Goal: Task Accomplishment & Management: Complete application form

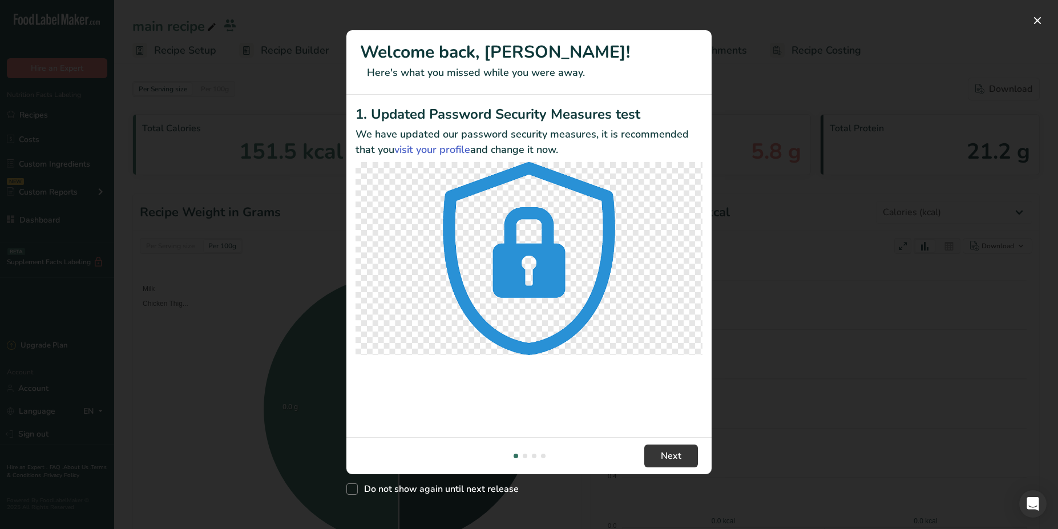
select select "Calories"
click at [784, 122] on div "New Features" at bounding box center [529, 264] width 1058 height 529
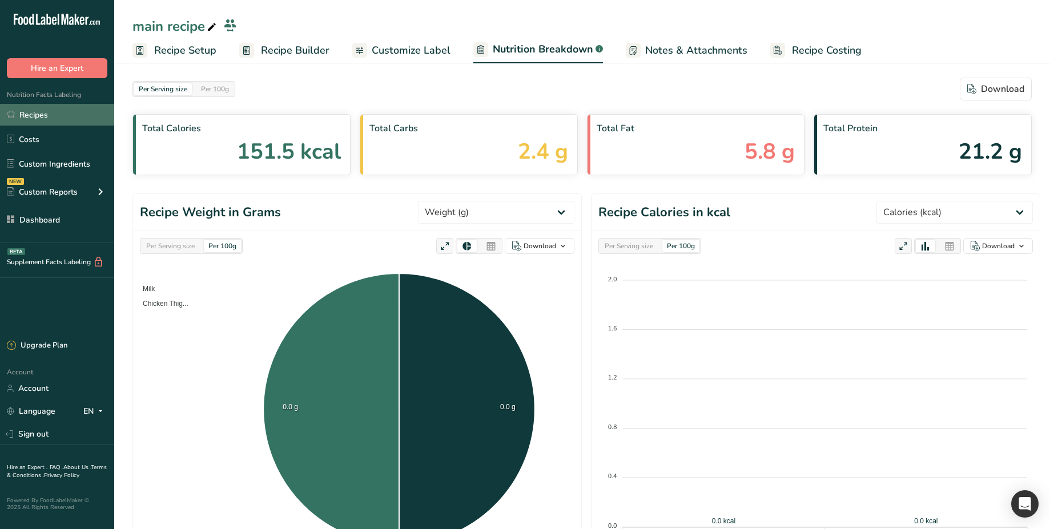
click at [72, 106] on link "Recipes" at bounding box center [57, 115] width 114 height 22
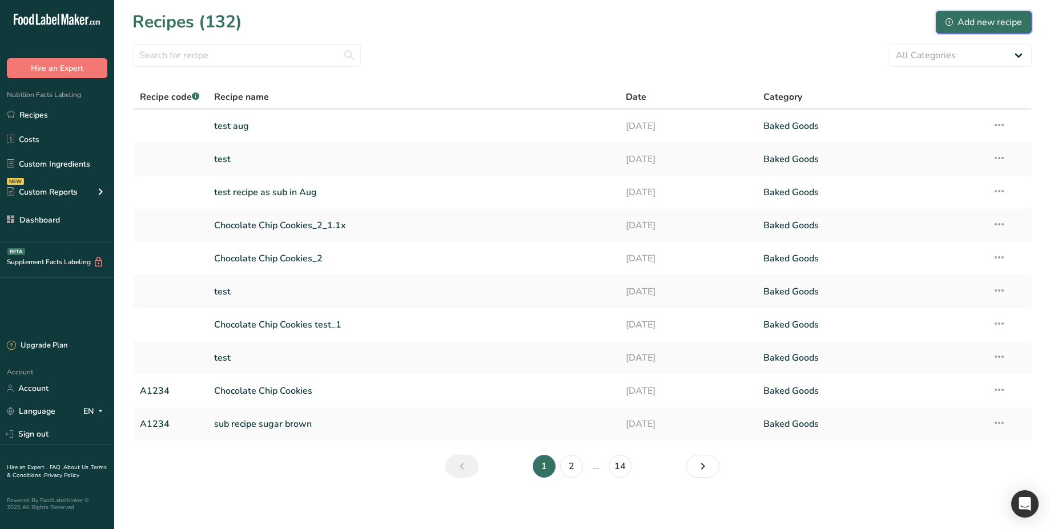
click at [965, 29] on button "Add new recipe" at bounding box center [984, 22] width 96 height 23
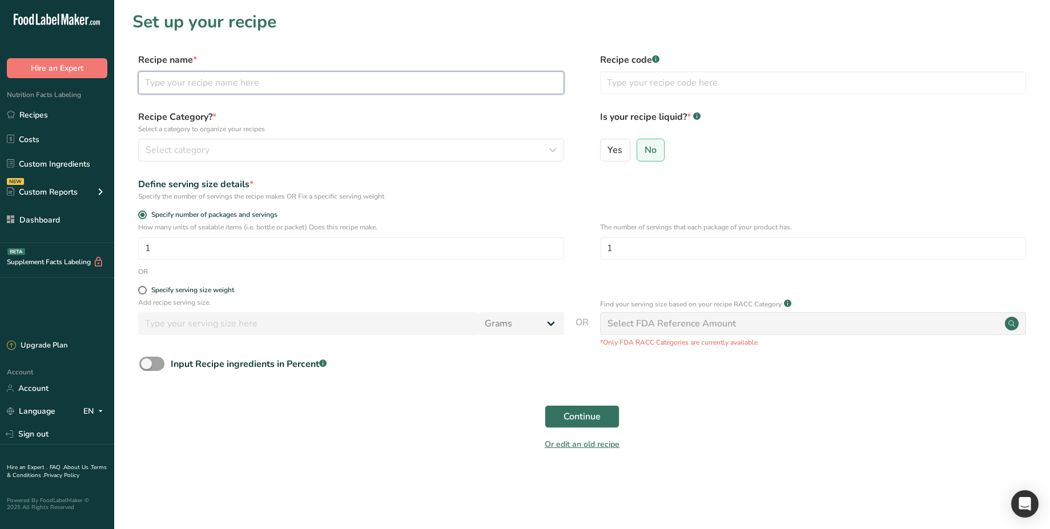
click at [380, 79] on input "text" at bounding box center [351, 82] width 426 height 23
type input "test sub-recipe"
click at [634, 72] on input "text" at bounding box center [813, 82] width 426 height 23
click at [143, 289] on span at bounding box center [142, 290] width 9 height 9
click at [143, 289] on input "Specify serving size weight" at bounding box center [141, 290] width 7 height 7
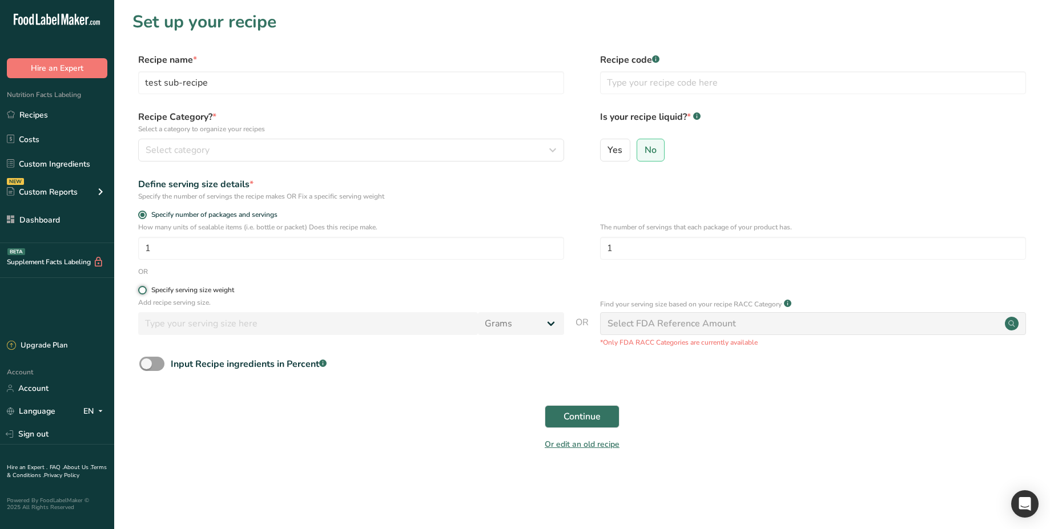
radio input "true"
radio input "false"
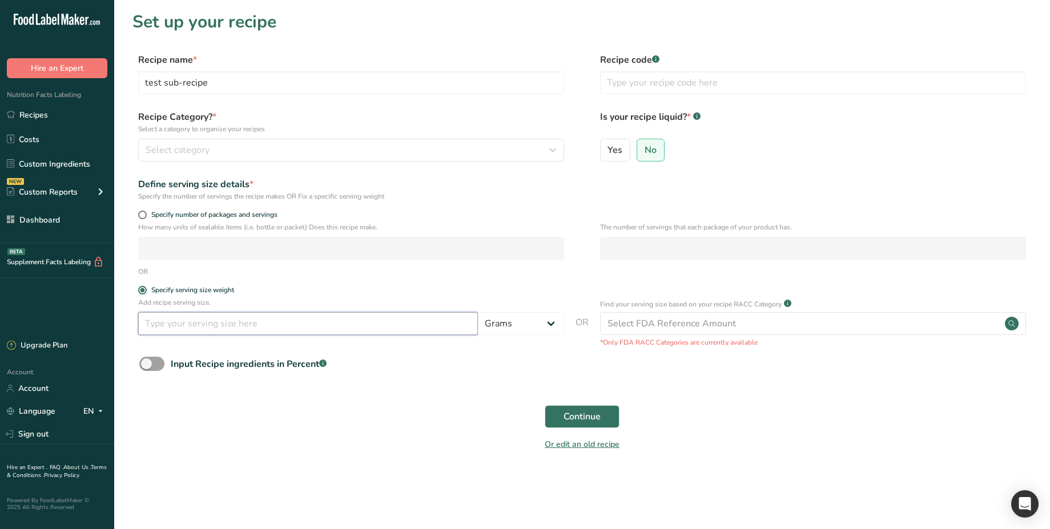
click at [194, 322] on input "number" at bounding box center [308, 323] width 340 height 23
type input "100"
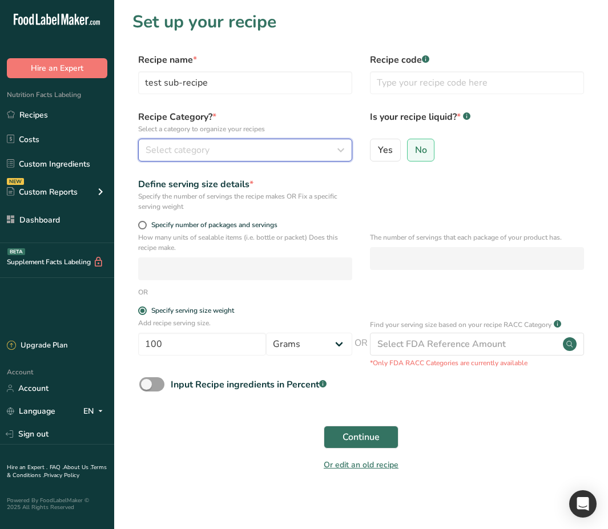
click at [271, 155] on div "Select category" at bounding box center [242, 150] width 192 height 14
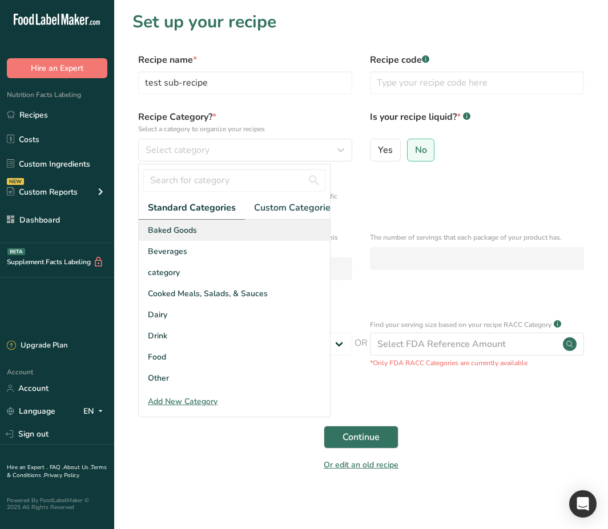
click at [224, 230] on div "Baked Goods" at bounding box center [234, 230] width 191 height 21
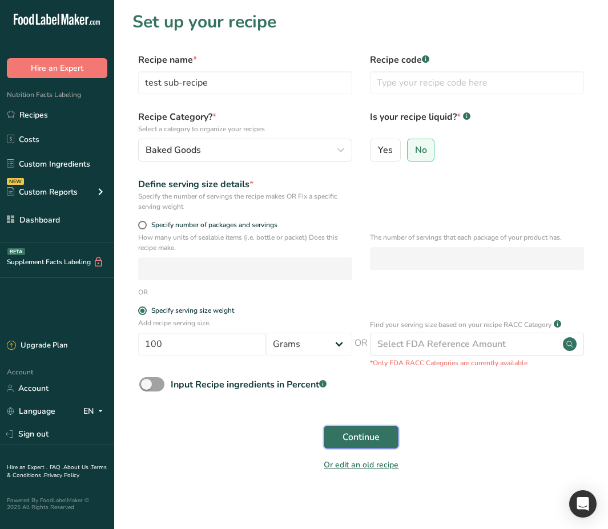
click at [368, 436] on span "Continue" at bounding box center [361, 437] width 37 height 14
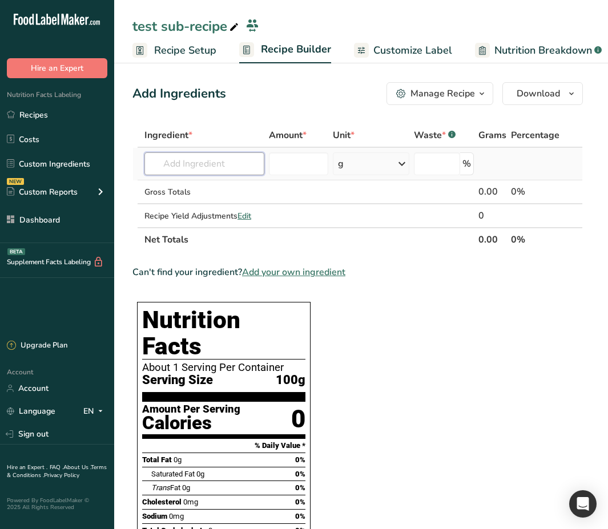
click at [219, 164] on input "text" at bounding box center [204, 163] width 120 height 23
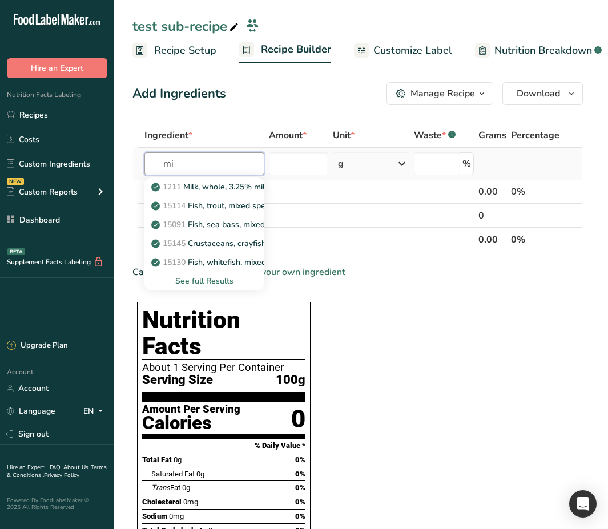
type input "m"
type input "al"
click at [208, 188] on p "Almond flour" at bounding box center [182, 187] width 57 height 12
type input "Almond flour"
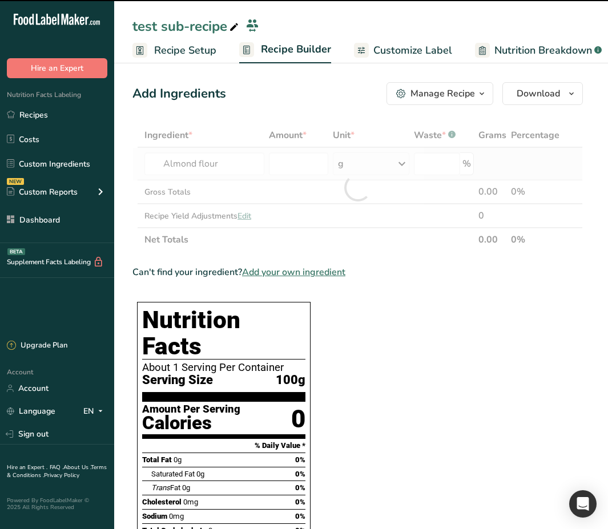
type input "0"
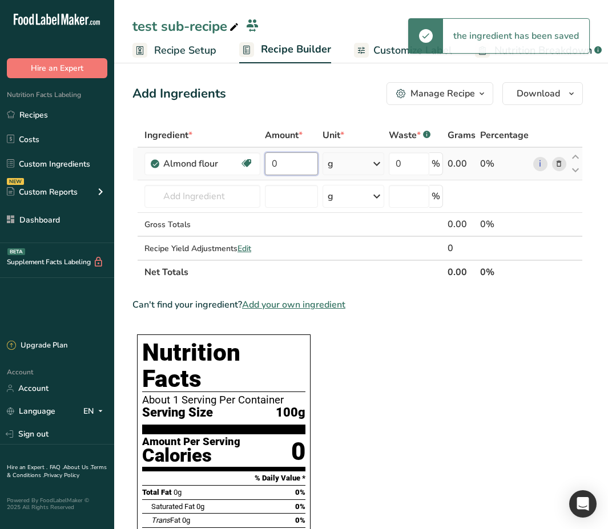
click at [290, 172] on input "0" at bounding box center [291, 163] width 53 height 23
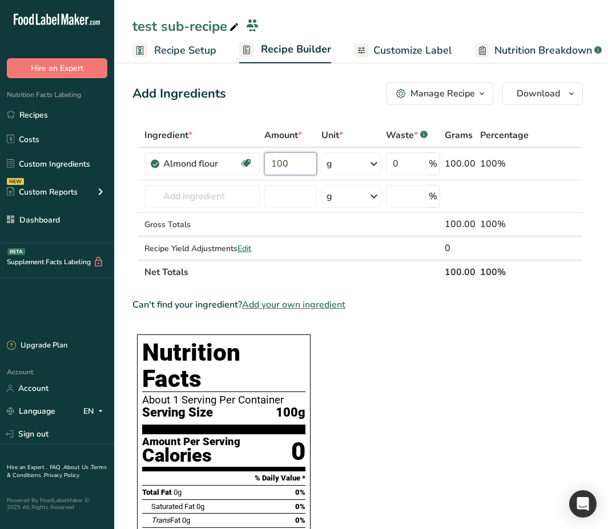
type input "100"
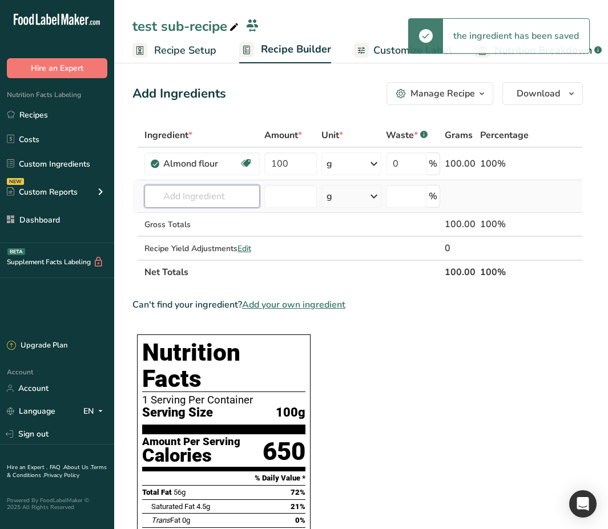
click at [156, 196] on input "text" at bounding box center [201, 196] width 115 height 23
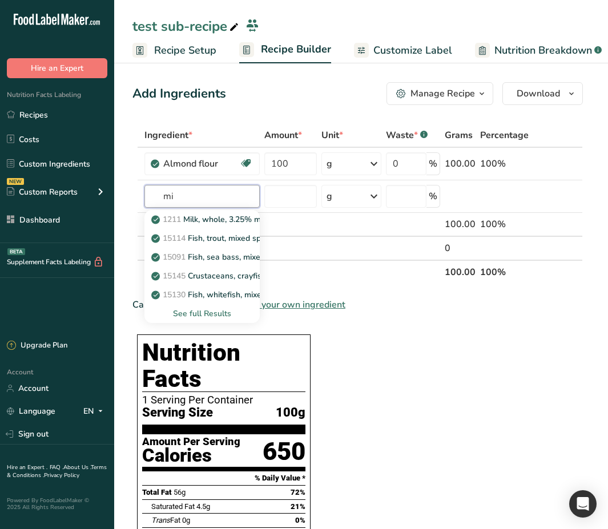
type input "mi"
click at [460, 98] on div "Manage Recipe" at bounding box center [442, 94] width 65 height 14
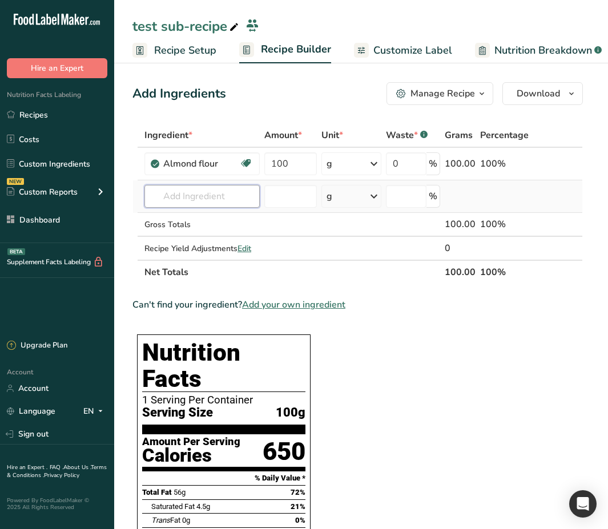
click at [194, 191] on input "text" at bounding box center [201, 196] width 115 height 23
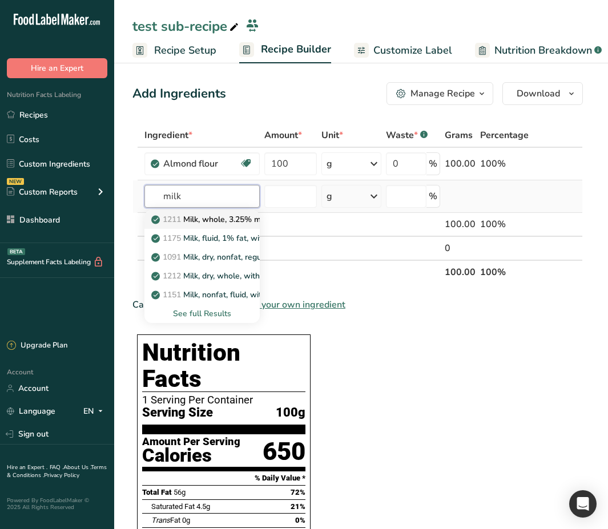
type input "milk"
click at [238, 225] on p "1211 Milk, whole, 3.25% milkfat, without added vitamin A and [MEDICAL_DATA]" at bounding box center [306, 220] width 304 height 12
type input "Milk, whole, 3.25% milkfat, without added vitamin A and [MEDICAL_DATA]"
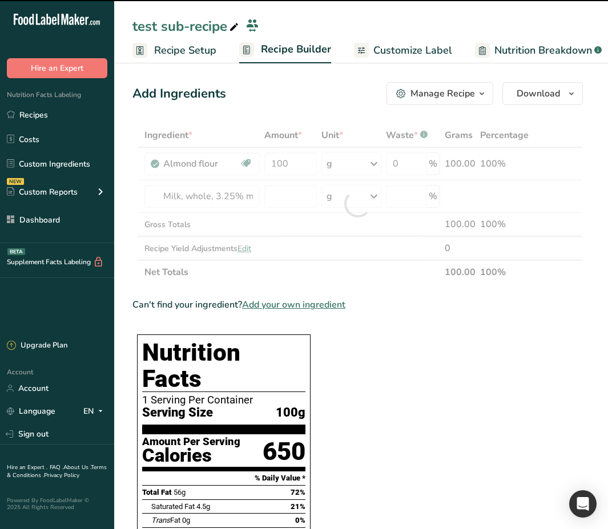
type input "0"
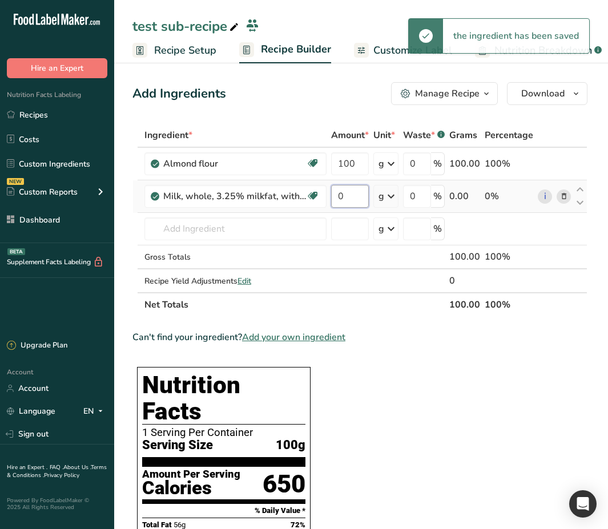
click at [347, 204] on input "0" at bounding box center [350, 196] width 38 height 23
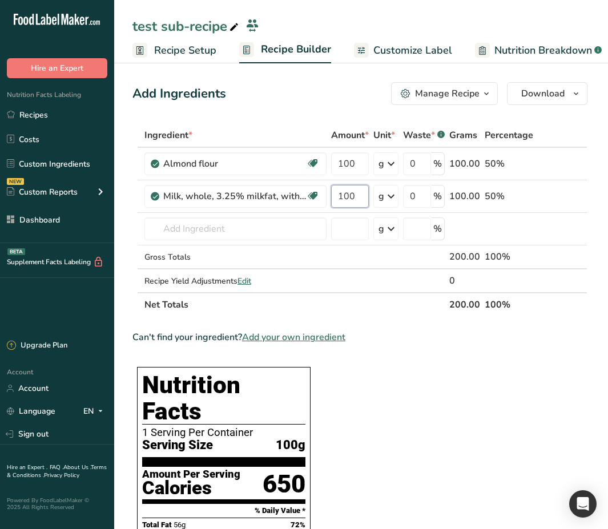
type input "100"
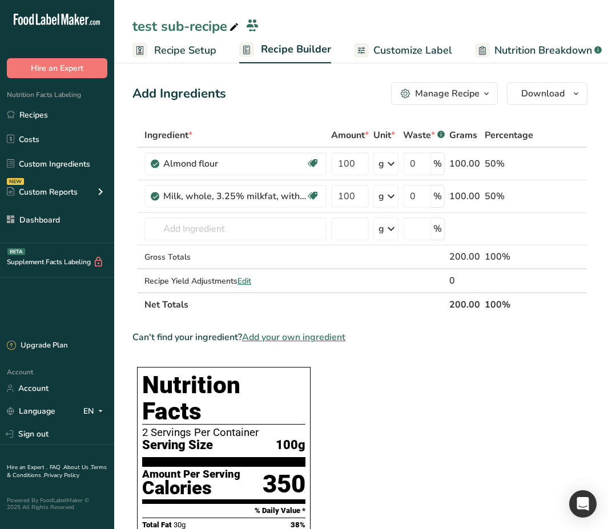
click at [460, 83] on button "Manage Recipe" at bounding box center [444, 93] width 107 height 23
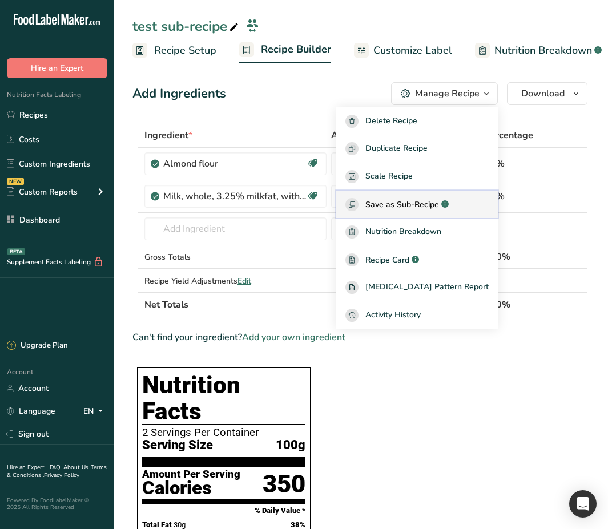
click at [422, 201] on span "Save as Sub-Recipe" at bounding box center [402, 205] width 74 height 12
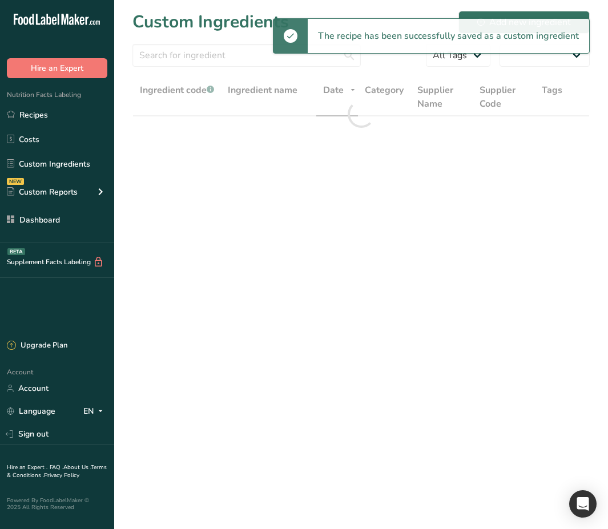
select select "30"
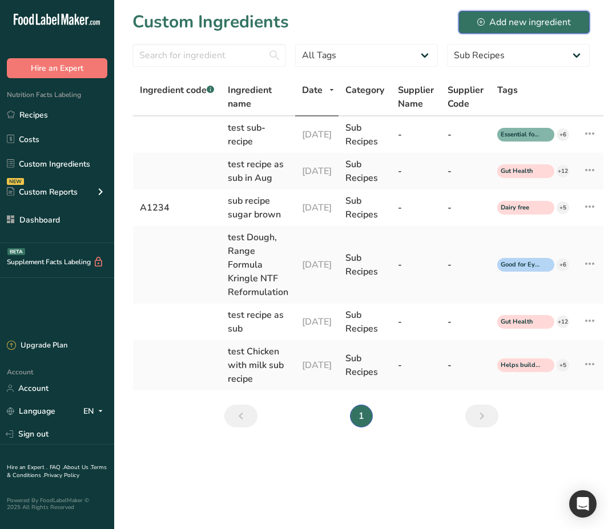
click at [516, 17] on div "Add new ingredient" at bounding box center [524, 22] width 94 height 14
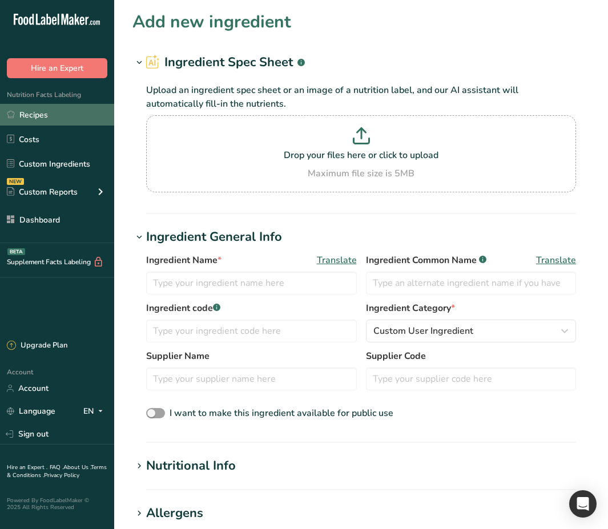
click at [78, 121] on link "Recipes" at bounding box center [57, 115] width 114 height 22
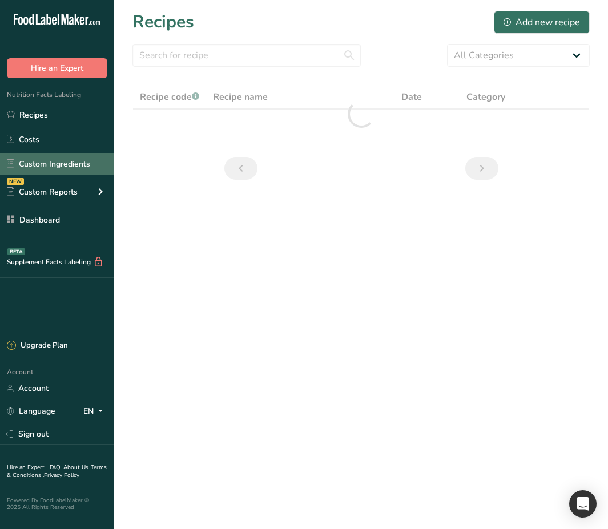
click at [85, 169] on link "Custom Ingredients" at bounding box center [57, 164] width 114 height 22
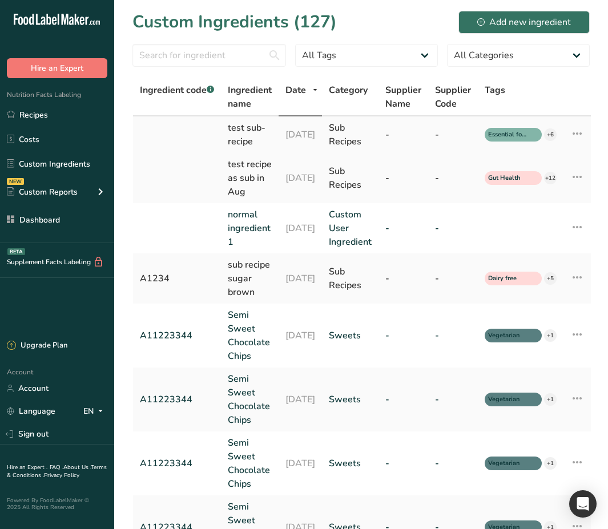
click at [261, 142] on div "test sub-recipe" at bounding box center [250, 134] width 44 height 27
drag, startPoint x: 261, startPoint y: 140, endPoint x: 230, endPoint y: 127, distance: 33.3
click at [230, 127] on div "test sub-recipe" at bounding box center [250, 134] width 44 height 27
copy div "test sub-recipe"
click at [65, 118] on link "Recipes" at bounding box center [57, 115] width 114 height 22
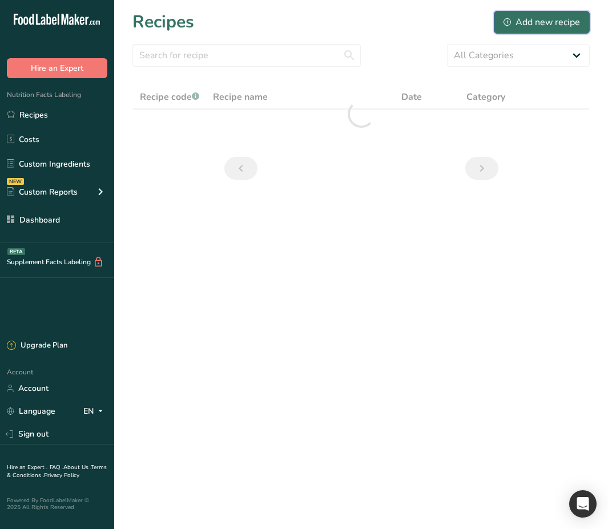
click at [538, 15] on div "Add new recipe" at bounding box center [542, 22] width 77 height 14
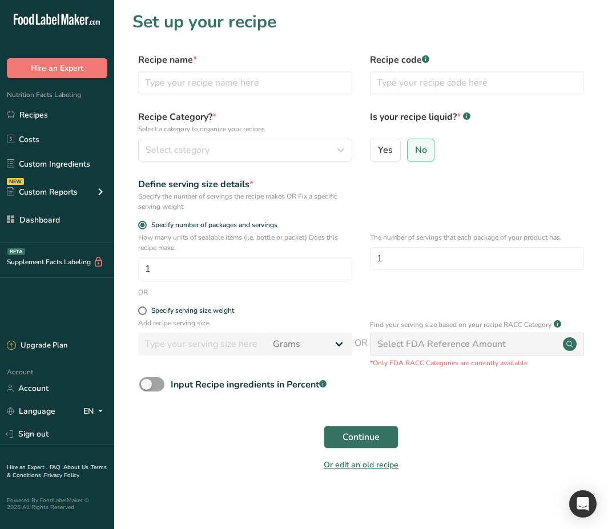
click at [273, 69] on div "Recipe name *" at bounding box center [245, 73] width 214 height 41
click at [271, 81] on input "text" at bounding box center [245, 82] width 214 height 23
paste input "test sub-recipe"
click at [163, 84] on input "test sub-recipe" at bounding box center [245, 82] width 214 height 23
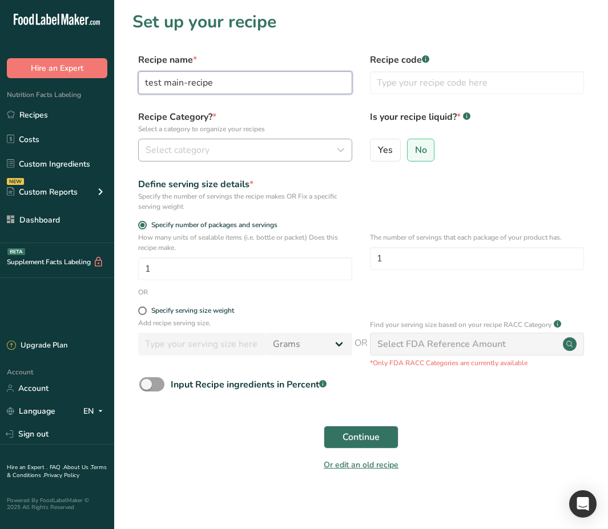
type input "test main-recipe"
click at [311, 152] on div "Select category" at bounding box center [242, 150] width 192 height 14
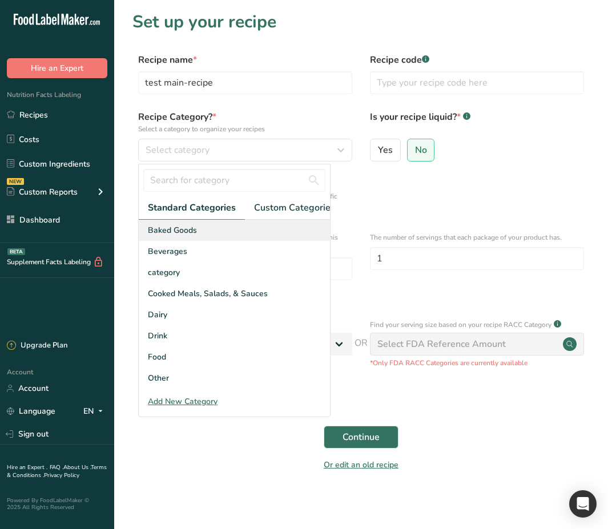
click at [249, 235] on div "Baked Goods" at bounding box center [234, 230] width 191 height 21
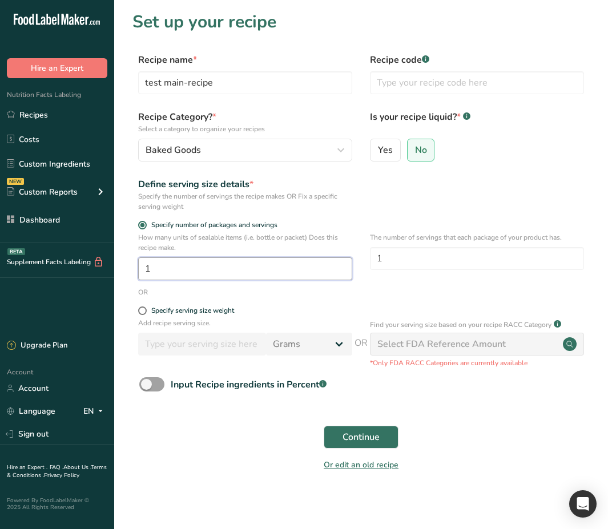
click at [238, 271] on input "1" at bounding box center [245, 268] width 214 height 23
click at [218, 309] on div "Specify serving size weight" at bounding box center [192, 311] width 83 height 9
click at [146, 309] on input "Specify serving size weight" at bounding box center [141, 310] width 7 height 7
radio input "true"
radio input "false"
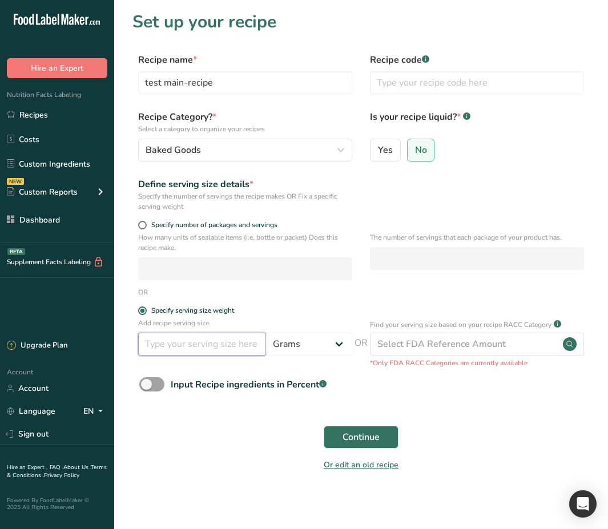
click at [196, 336] on input "number" at bounding box center [202, 344] width 128 height 23
type input "100"
click at [372, 430] on span "Continue" at bounding box center [361, 437] width 37 height 14
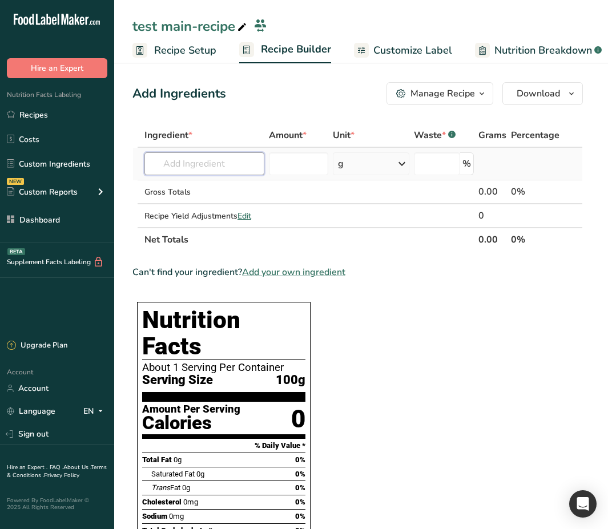
click at [201, 171] on input "text" at bounding box center [204, 163] width 120 height 23
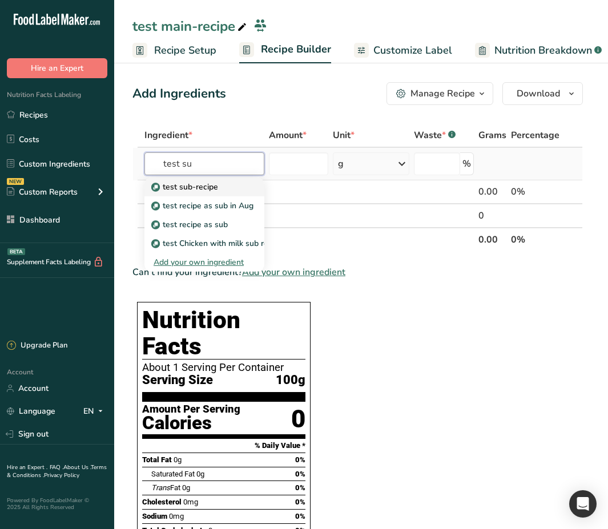
type input "test su"
click at [213, 187] on p "test sub-recipe" at bounding box center [186, 187] width 65 height 12
type input "test sub-recipe"
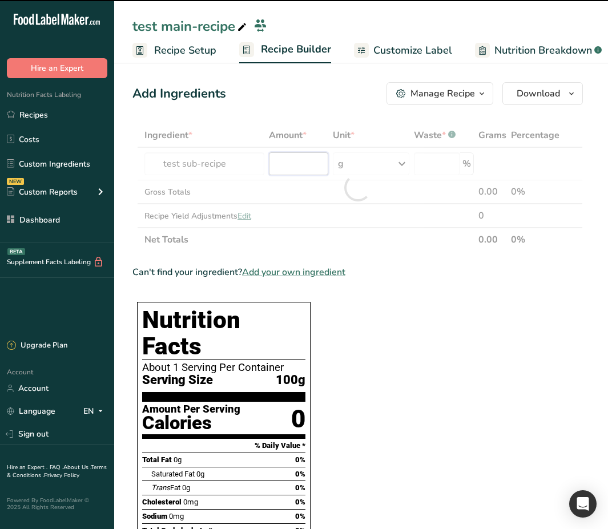
click at [285, 168] on input "number" at bounding box center [298, 163] width 59 height 23
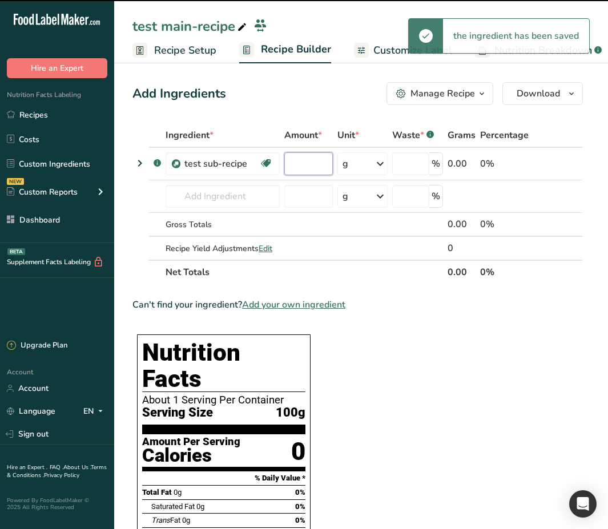
type input "0"
click at [299, 168] on input "0" at bounding box center [308, 163] width 49 height 23
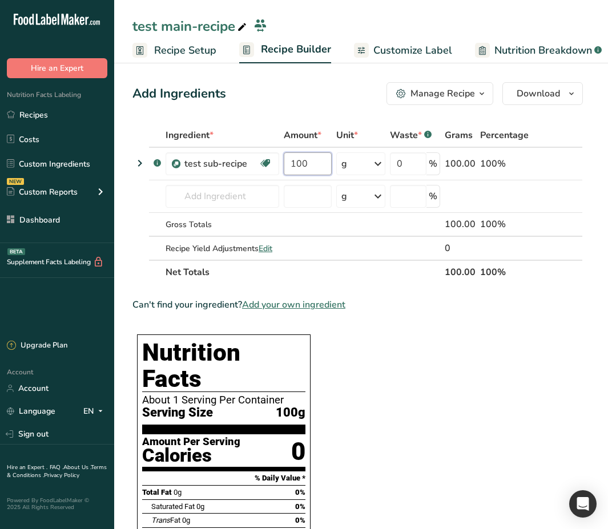
type input "100"
click at [282, 103] on div "Add Ingredients Manage Recipe Delete Recipe Duplicate Recipe Scale Recipe Save …" at bounding box center [357, 93] width 450 height 23
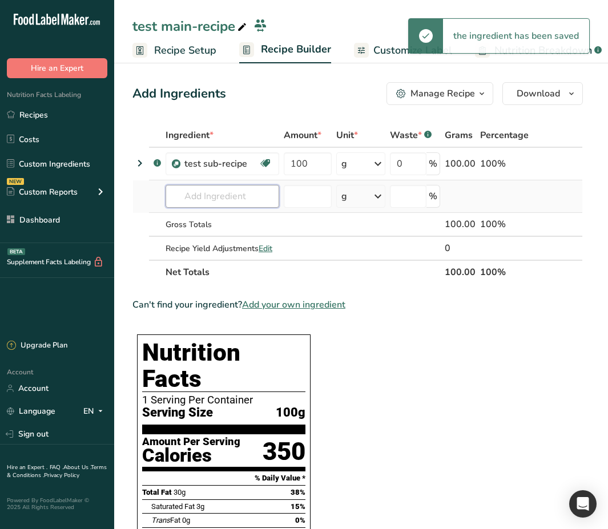
click at [201, 188] on input "text" at bounding box center [223, 196] width 114 height 23
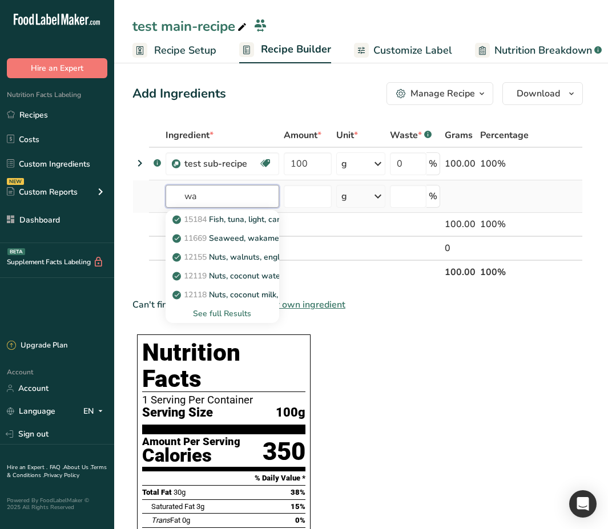
type input "w"
type input "al"
click at [222, 219] on p "Almond flour" at bounding box center [203, 220] width 57 height 12
type input "Almond flour"
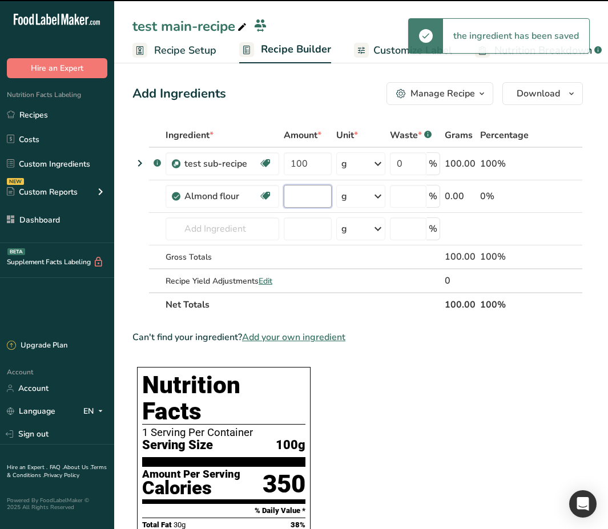
type input "0"
click at [309, 203] on input "0" at bounding box center [308, 196] width 48 height 23
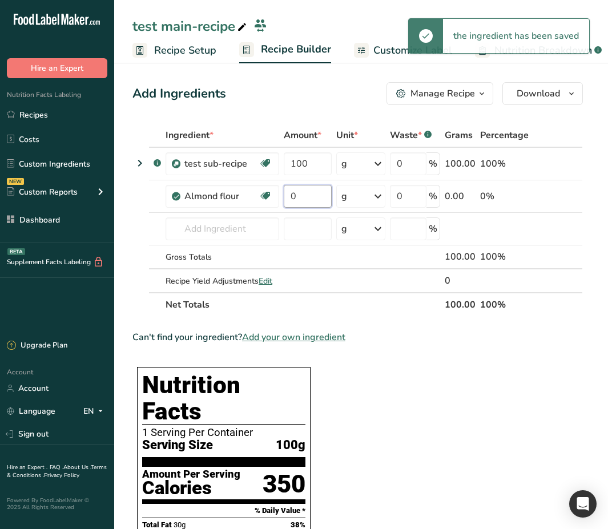
click at [309, 203] on input "0" at bounding box center [308, 196] width 48 height 23
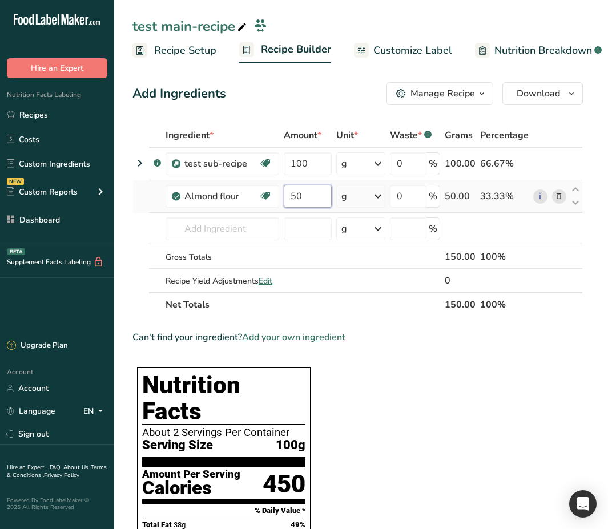
click at [316, 202] on input "50" at bounding box center [308, 196] width 48 height 23
type input "5"
type input "100"
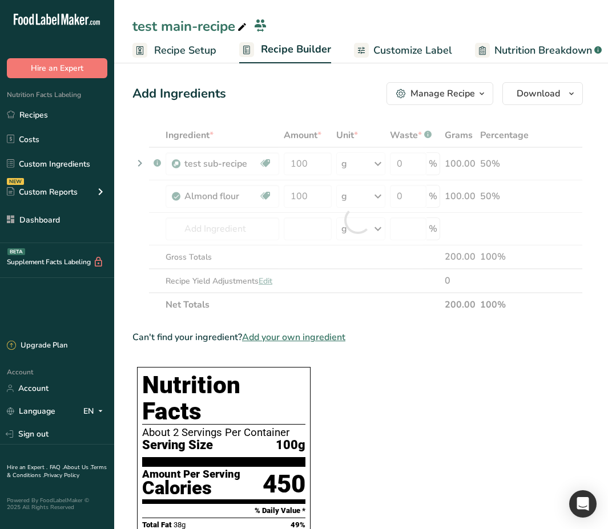
click at [303, 96] on div "Add Ingredients Manage Recipe Delete Recipe Duplicate Recipe Scale Recipe Save …" at bounding box center [357, 93] width 450 height 23
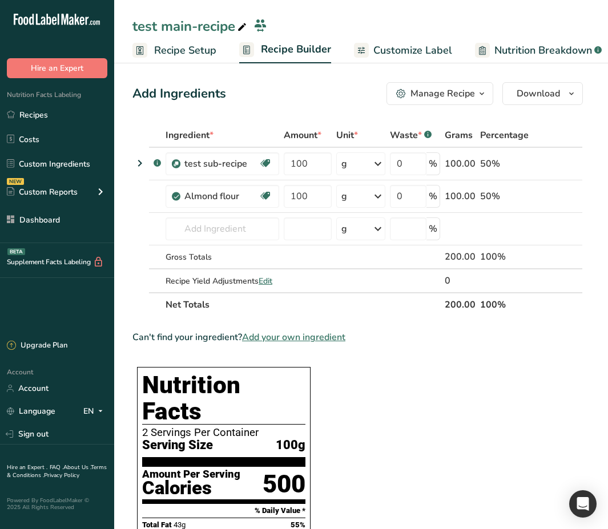
click at [505, 52] on span "Nutrition Breakdown" at bounding box center [543, 50] width 98 height 15
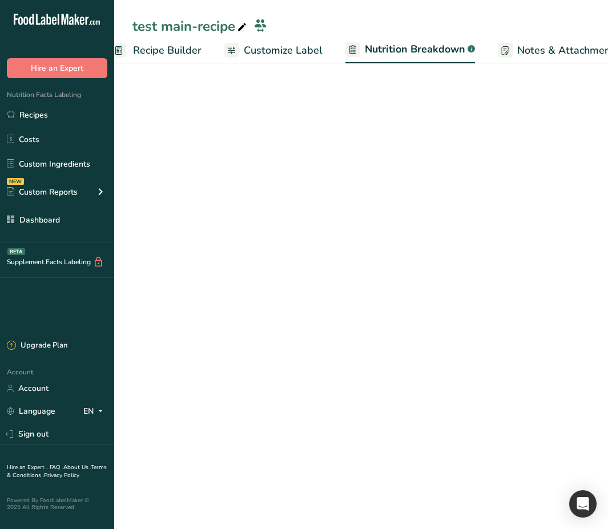
select select "Calories"
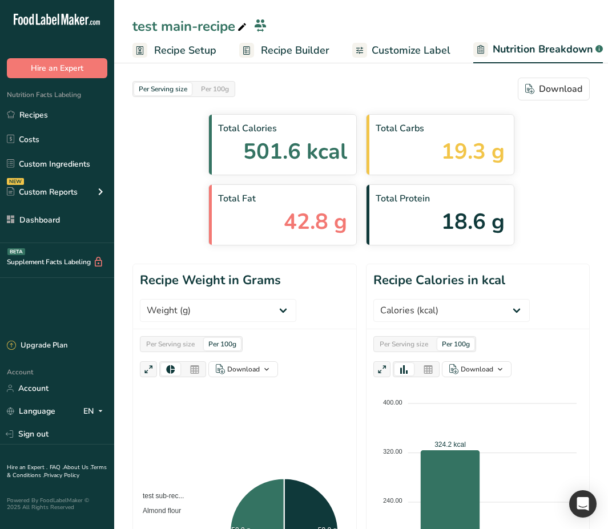
click at [385, 52] on span "Customize Label" at bounding box center [411, 50] width 79 height 15
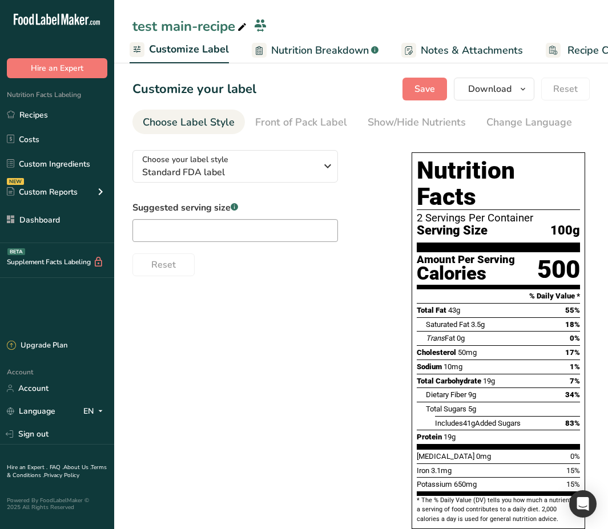
scroll to position [0, 270]
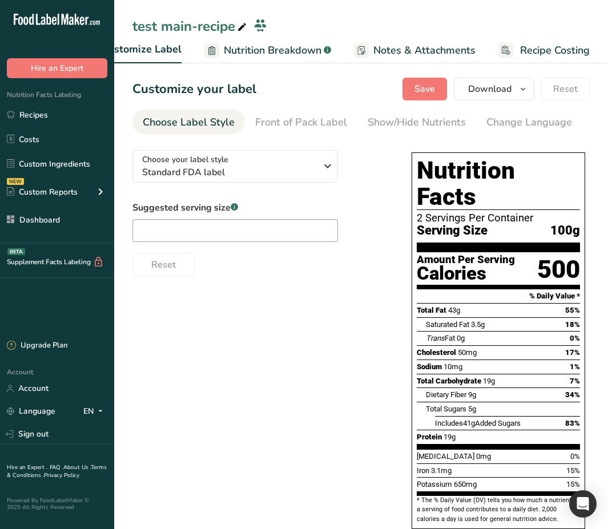
click at [311, 49] on span "Nutrition Breakdown" at bounding box center [273, 50] width 98 height 15
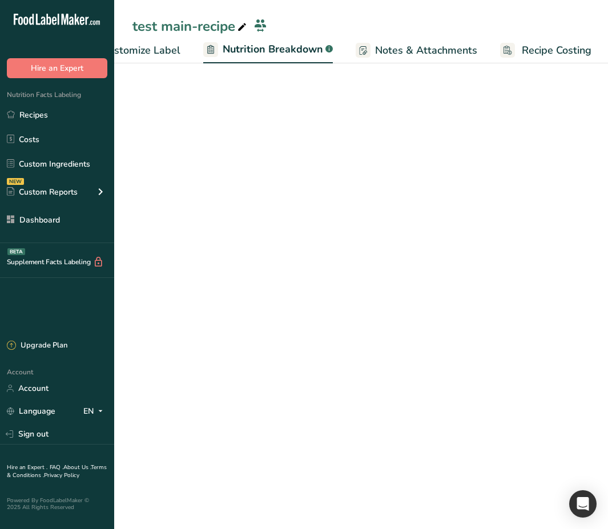
scroll to position [0, 271]
select select "Calories"
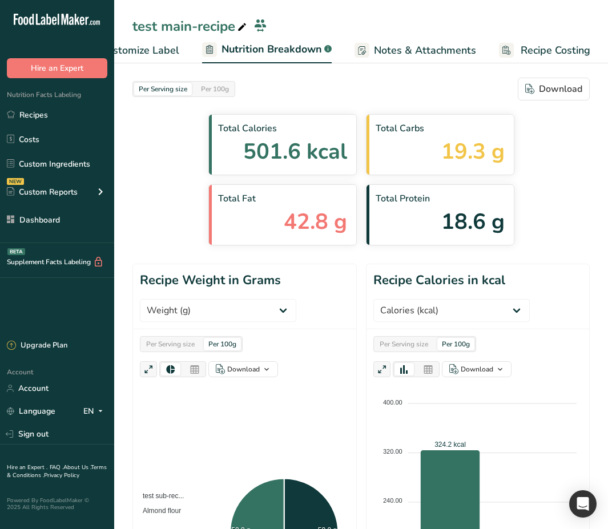
scroll to position [486, 0]
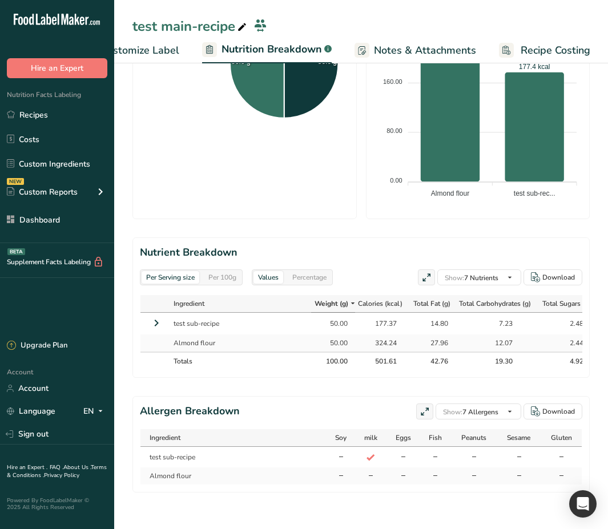
click at [158, 313] on icon at bounding box center [157, 323] width 14 height 21
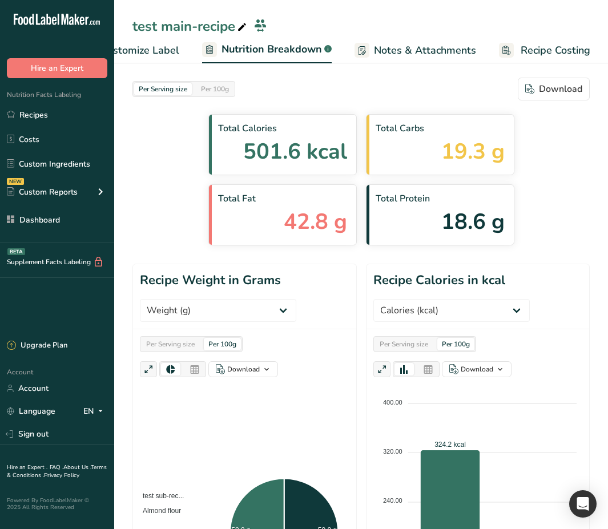
scroll to position [0, 0]
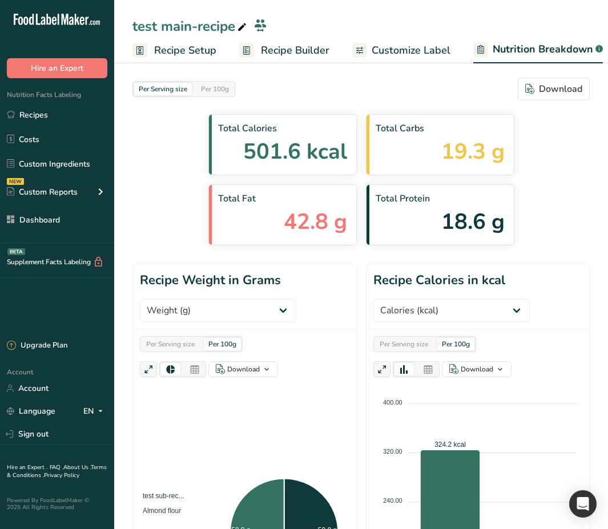
click at [417, 47] on span "Customize Label" at bounding box center [411, 50] width 79 height 15
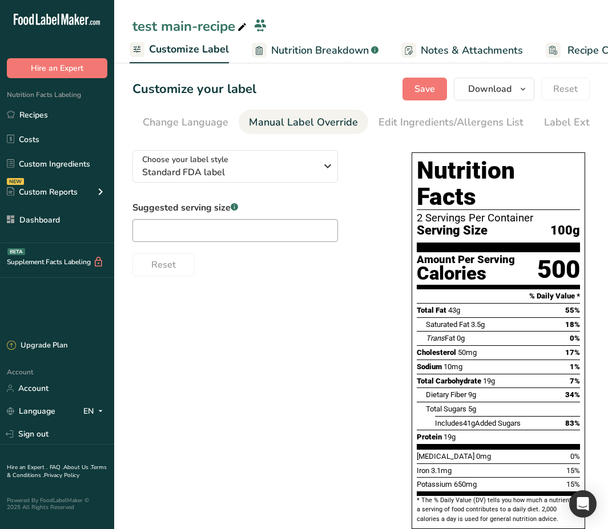
scroll to position [0, 372]
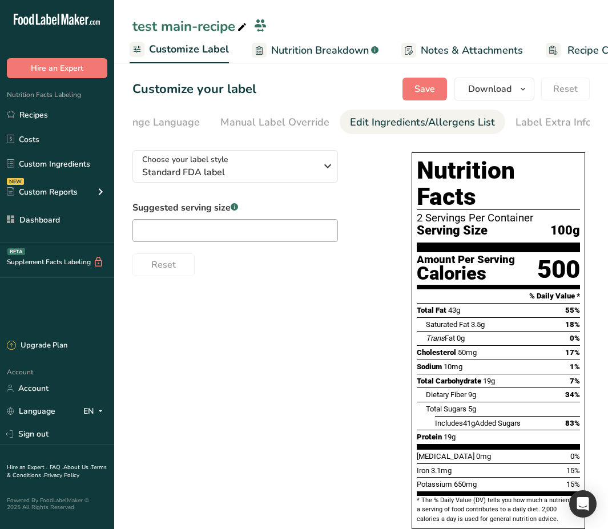
click at [457, 127] on div "Edit Ingredients/Allergens List" at bounding box center [422, 122] width 145 height 15
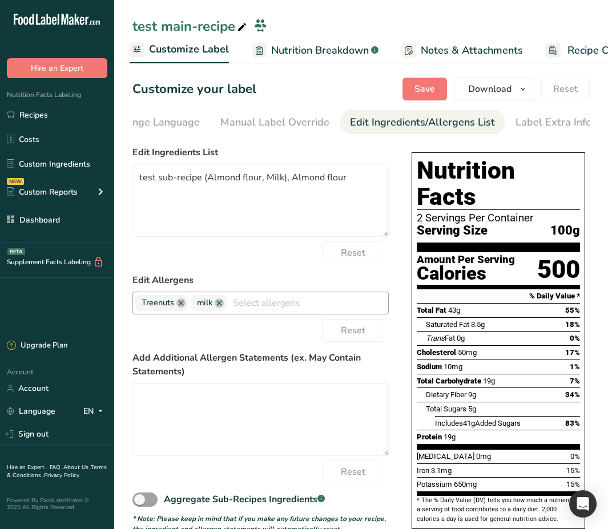
scroll to position [41, 0]
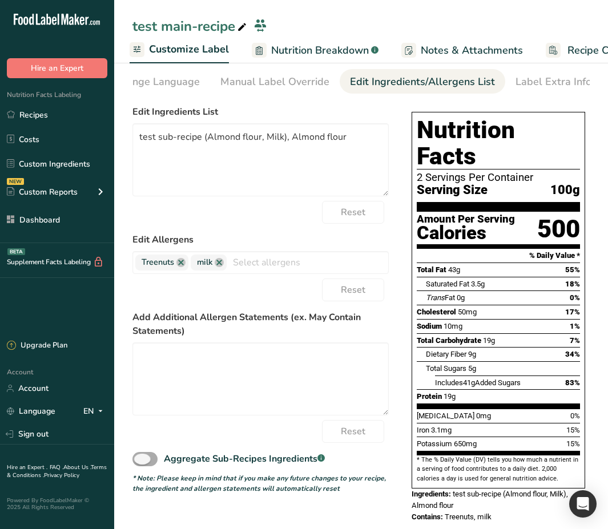
click at [141, 466] on span at bounding box center [144, 459] width 25 height 14
click at [140, 463] on input "Aggregate Sub-Recipes Ingredients .a-a{fill:#347362;}.b-a{fill:#fff;}" at bounding box center [135, 459] width 7 height 7
checkbox input "true"
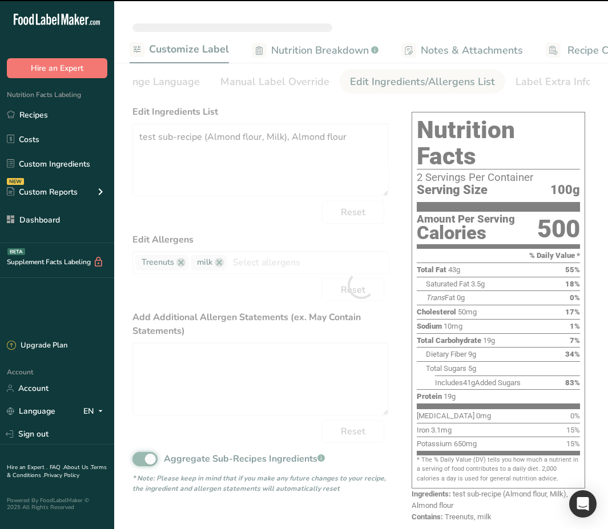
type textarea "Milk, Almond flour"
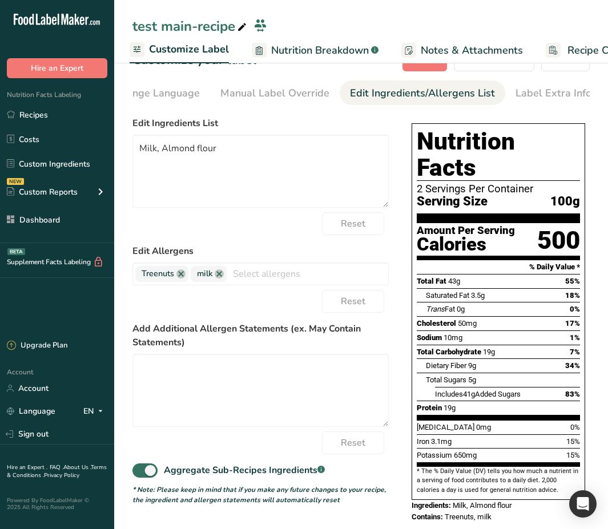
click at [352, 47] on span "Nutrition Breakdown" at bounding box center [320, 50] width 98 height 15
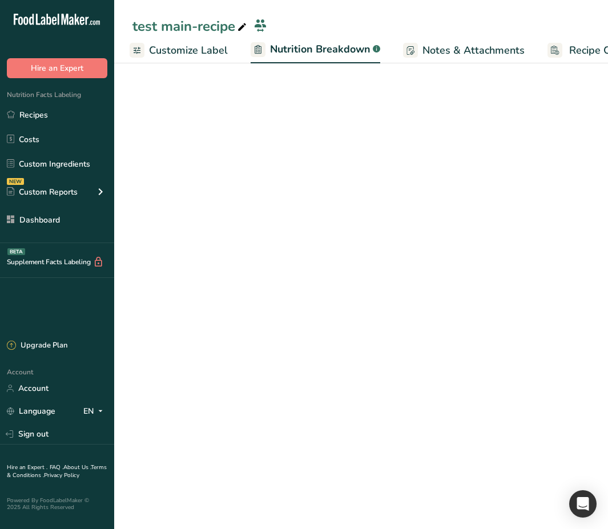
scroll to position [0, 271]
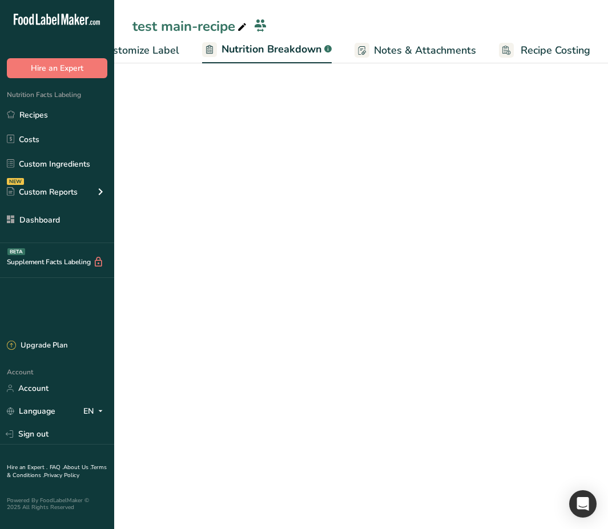
select select "Calories"
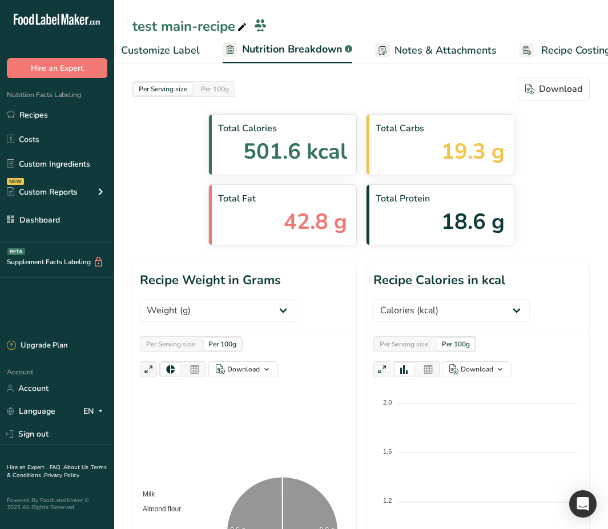
scroll to position [0, 252]
click at [440, 55] on span "Notes & Attachments" at bounding box center [444, 50] width 102 height 15
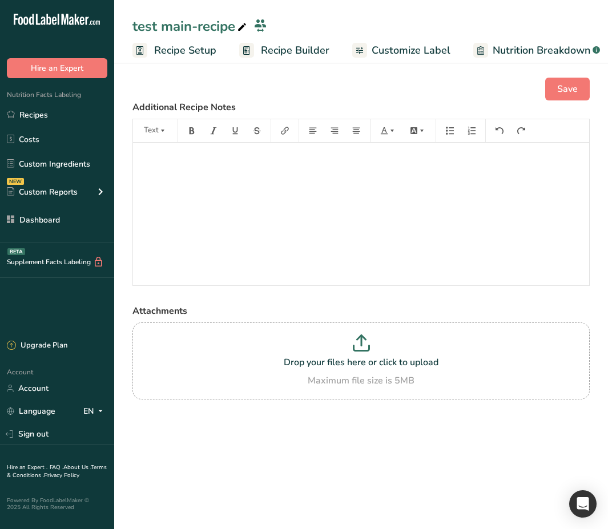
click at [397, 49] on span "Customize Label" at bounding box center [411, 50] width 79 height 15
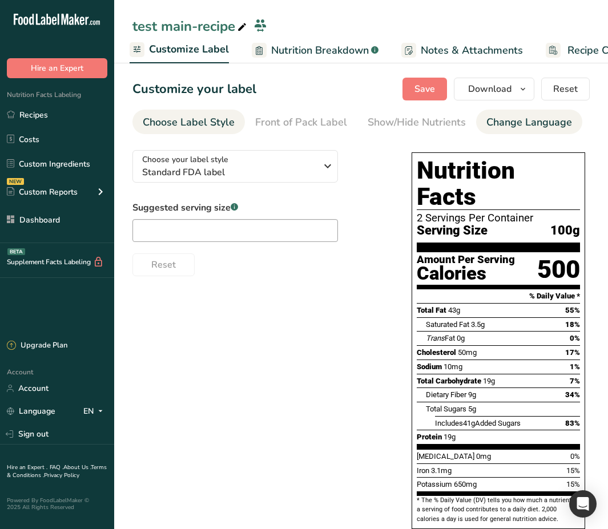
scroll to position [0, 372]
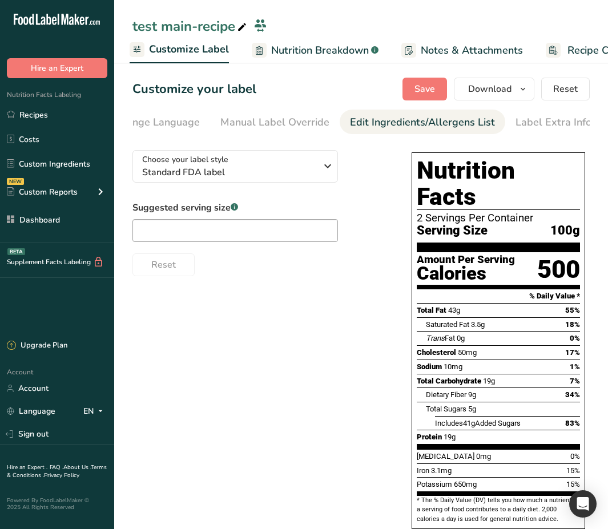
click at [470, 123] on div "Edit Ingredients/Allergens List" at bounding box center [422, 122] width 145 height 15
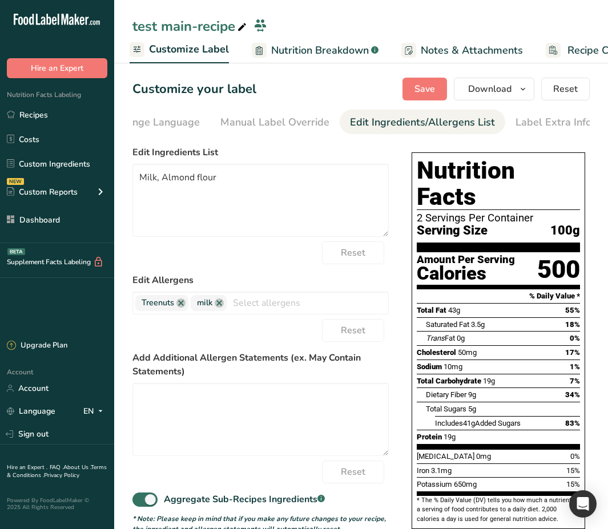
scroll to position [29, 0]
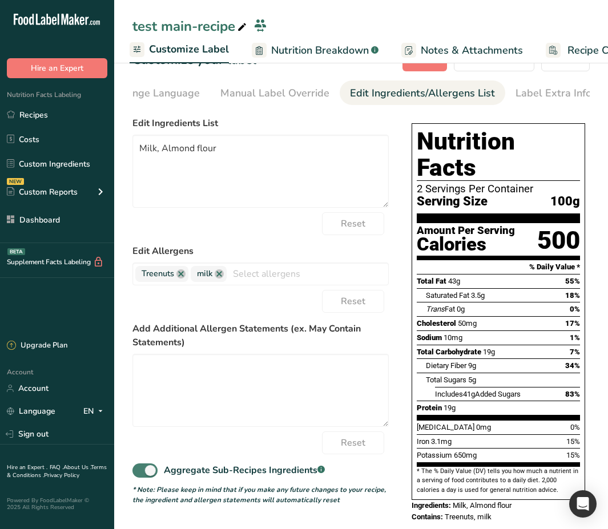
click at [146, 478] on span at bounding box center [144, 471] width 25 height 14
click at [140, 474] on input "Aggregate Sub-Recipes Ingredients .a-a{fill:#347362;}.b-a{fill:#fff;}" at bounding box center [135, 470] width 7 height 7
checkbox input "false"
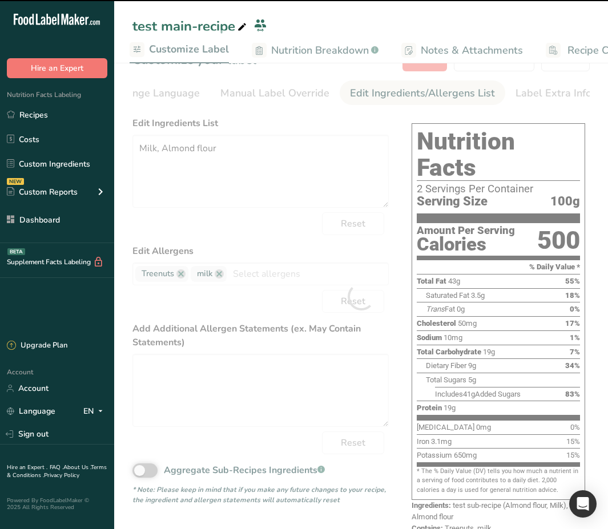
type textarea "test sub-recipe (Almond flour, Milk), Almond flour"
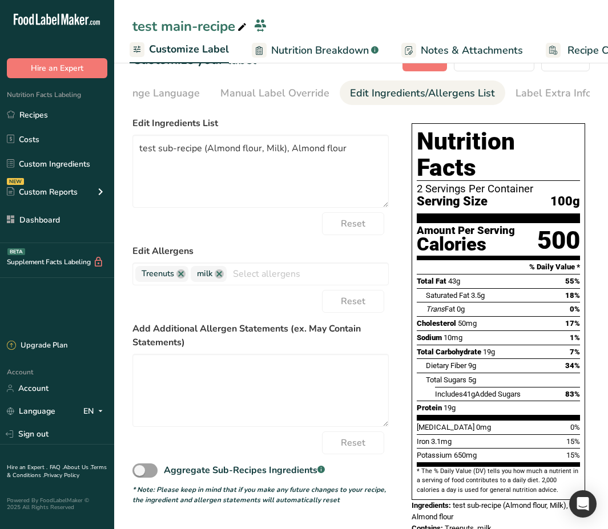
click at [334, 51] on span "Nutrition Breakdown" at bounding box center [320, 50] width 98 height 15
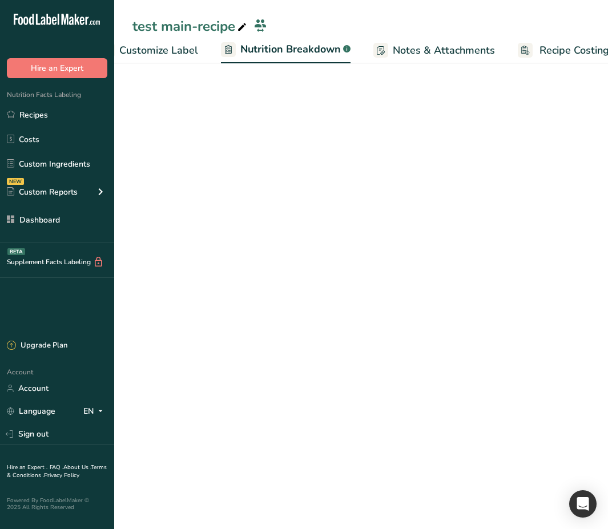
scroll to position [0, 271]
select select "Calories"
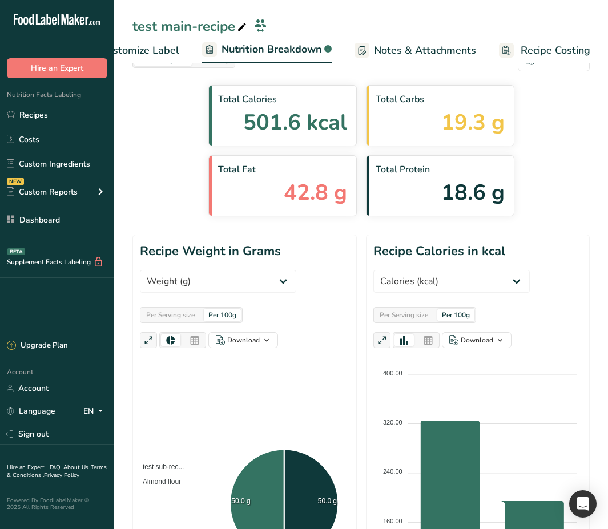
scroll to position [486, 0]
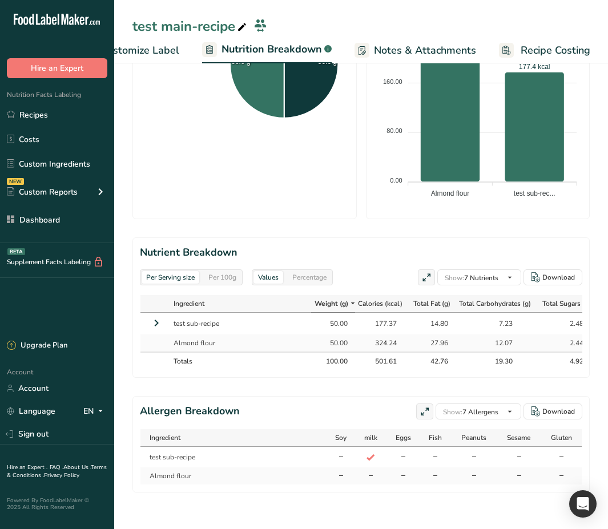
click at [154, 313] on icon at bounding box center [157, 323] width 14 height 21
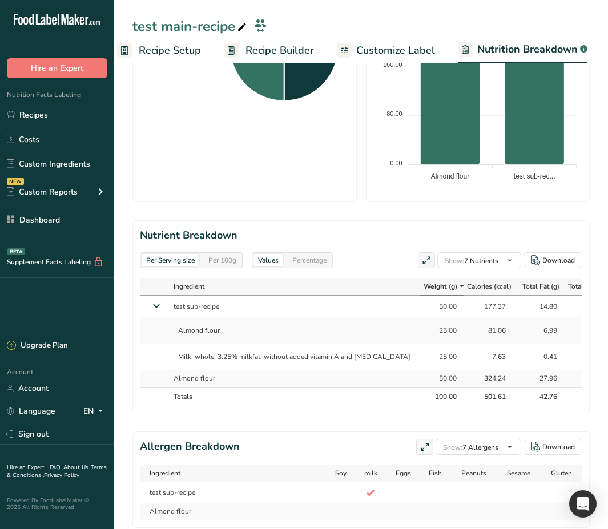
scroll to position [0, 9]
click at [414, 50] on span "Customize Label" at bounding box center [402, 50] width 79 height 15
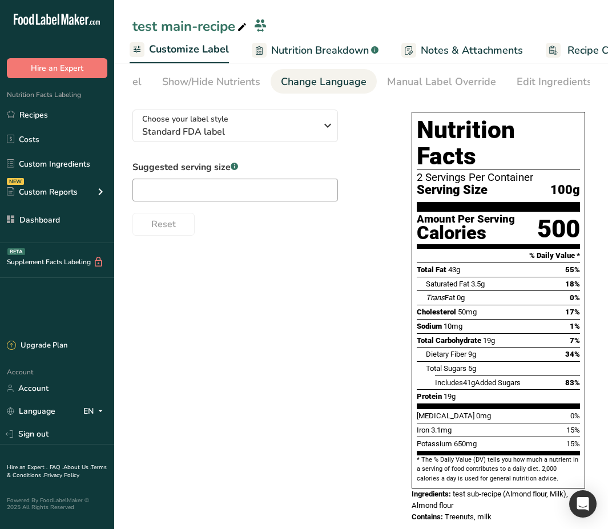
scroll to position [0, 215]
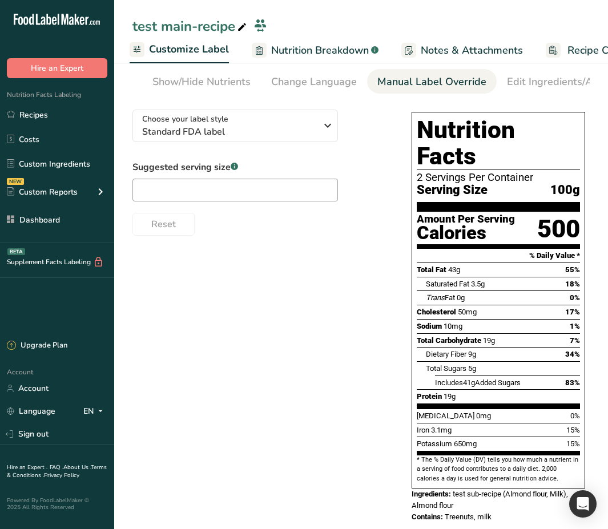
click at [473, 79] on div "Manual Label Override" at bounding box center [431, 81] width 109 height 15
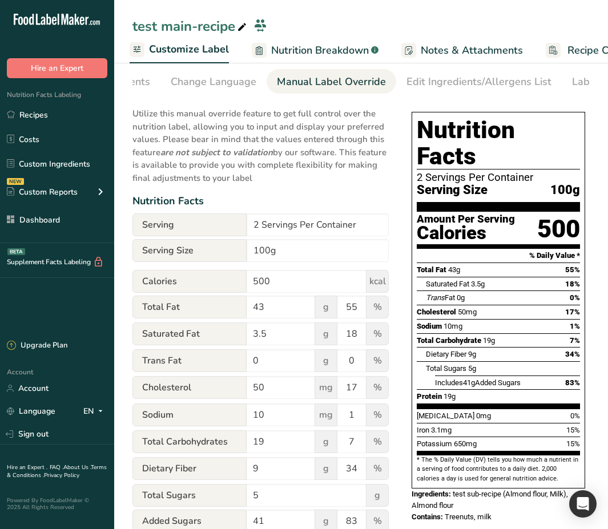
scroll to position [0, 372]
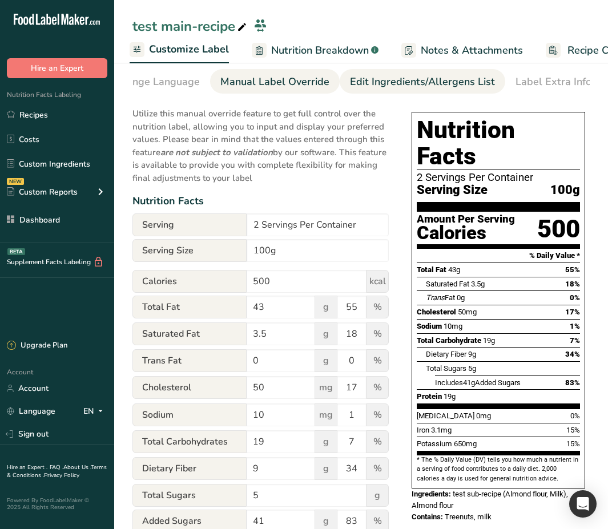
click at [399, 86] on div "Edit Ingredients/Allergens List" at bounding box center [422, 81] width 145 height 15
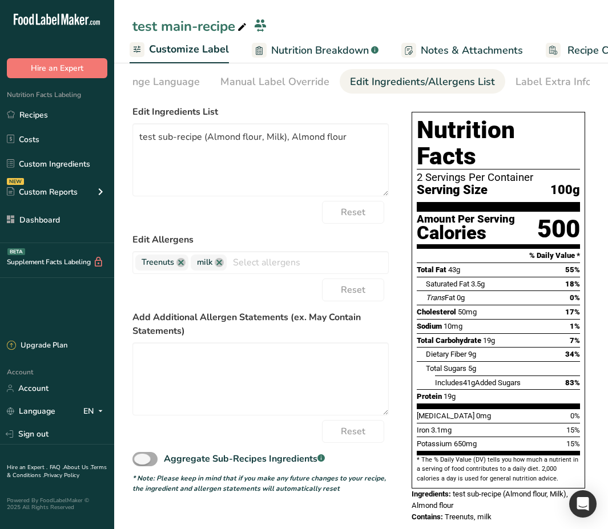
click at [144, 466] on span at bounding box center [144, 459] width 25 height 14
click at [140, 463] on input "Aggregate Sub-Recipes Ingredients .a-a{fill:#347362;}.b-a{fill:#fff;}" at bounding box center [135, 459] width 7 height 7
checkbox input "true"
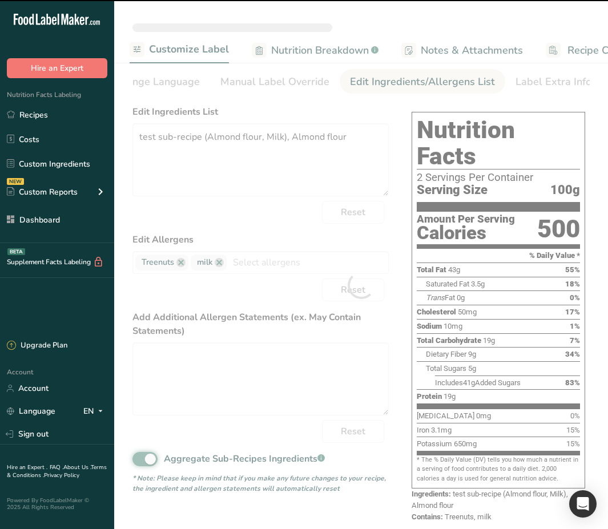
type textarea "Milk, Almond flour"
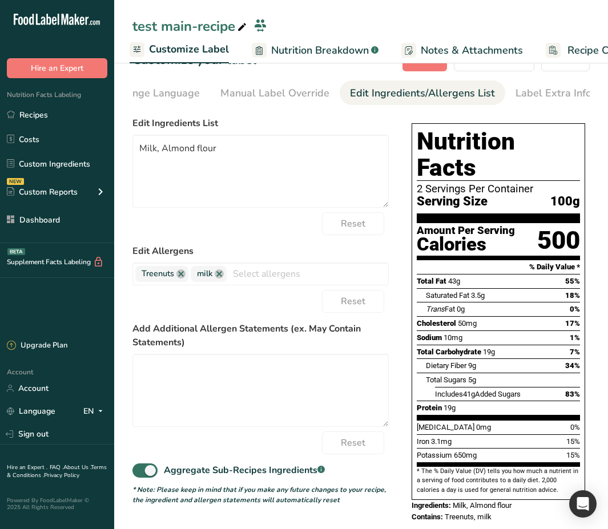
click at [343, 56] on span "Nutrition Breakdown" at bounding box center [320, 50] width 98 height 15
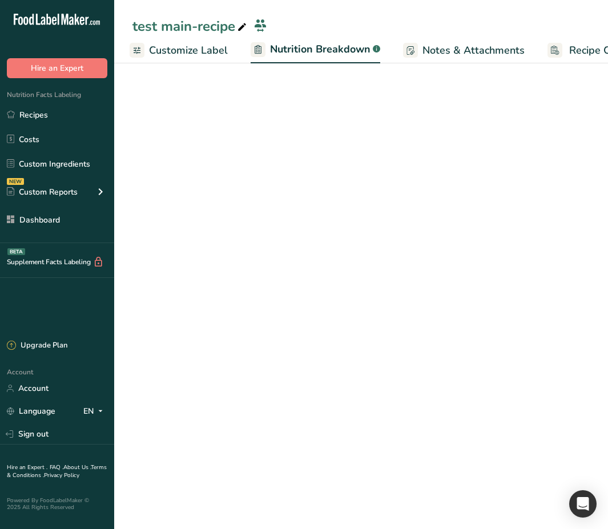
scroll to position [0, 271]
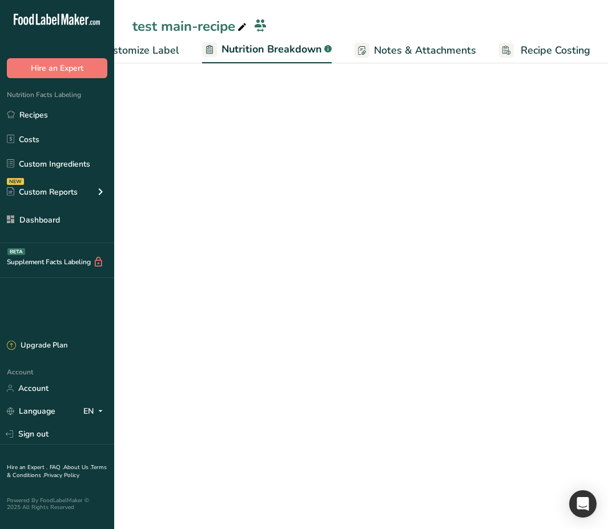
select select "Calories"
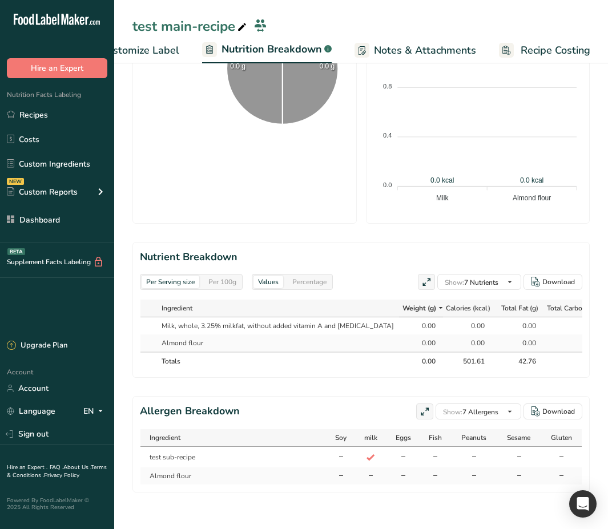
scroll to position [0, 0]
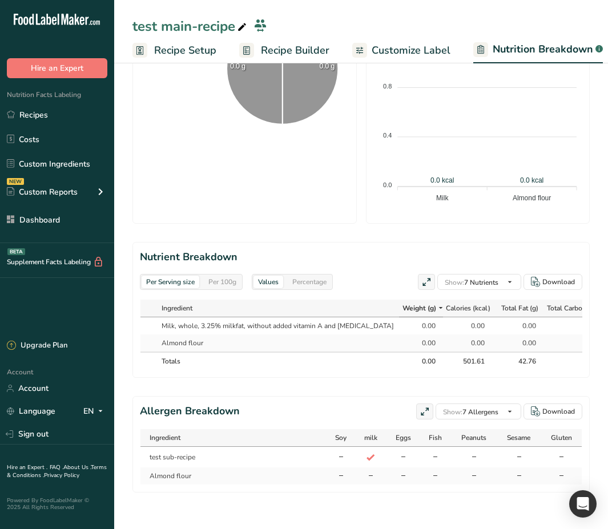
click at [271, 47] on span "Recipe Builder" at bounding box center [295, 50] width 69 height 15
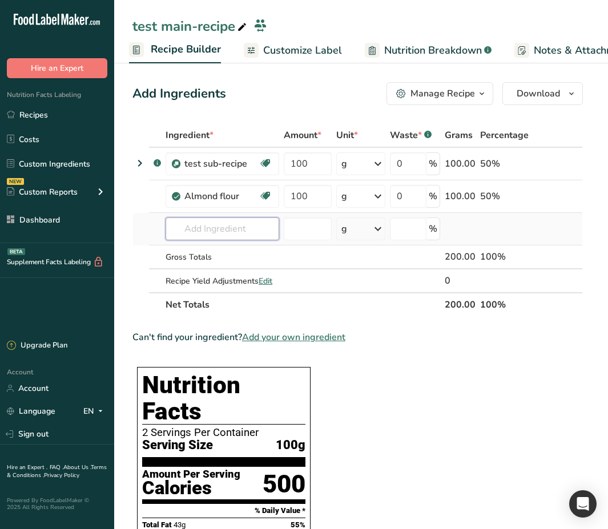
click at [217, 231] on input "text" at bounding box center [223, 229] width 114 height 23
click at [411, 47] on span "Nutrition Breakdown" at bounding box center [433, 50] width 98 height 15
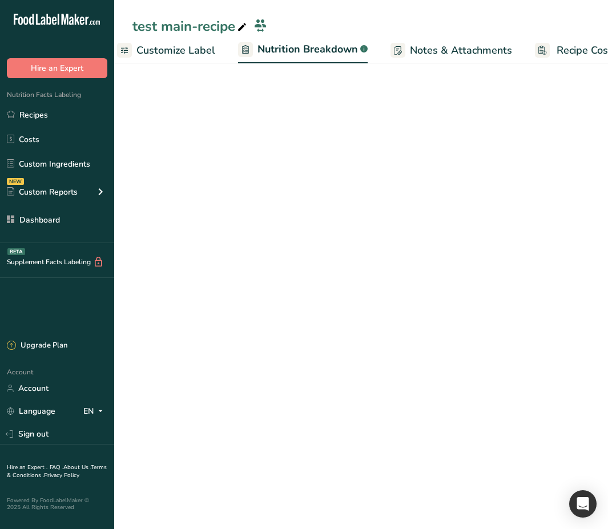
select select "Calories"
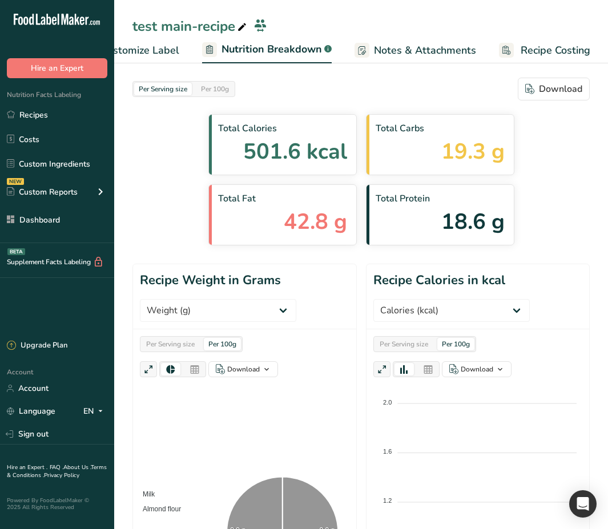
scroll to position [481, 0]
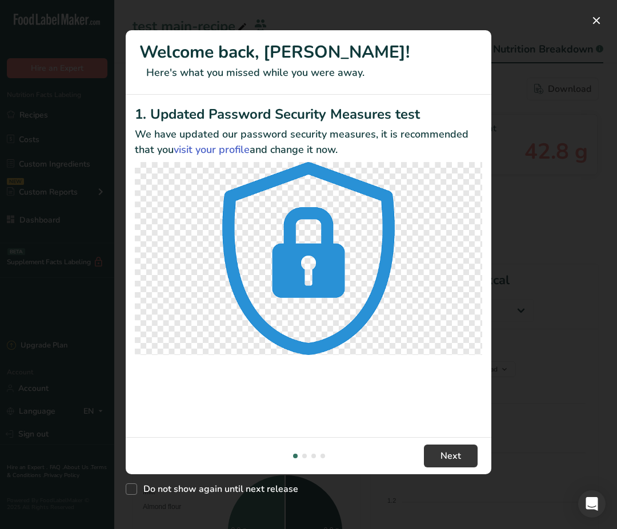
select select "Calories"
click at [516, 147] on div "New Features" at bounding box center [308, 264] width 617 height 529
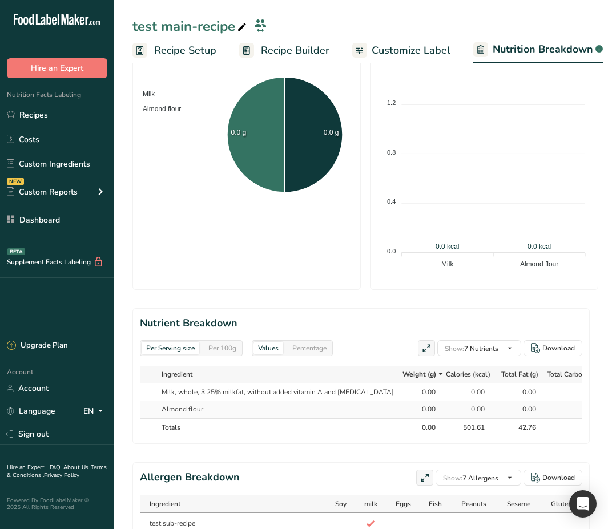
scroll to position [481, 0]
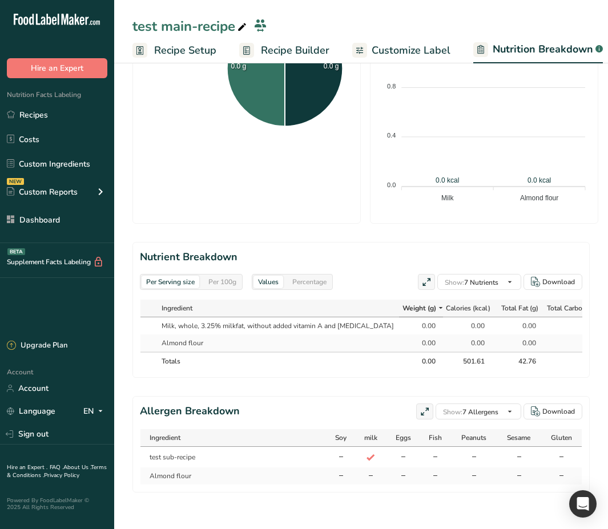
click at [240, 276] on div "Per 100g" at bounding box center [222, 282] width 37 height 13
click at [182, 276] on div "Per Serving size" at bounding box center [171, 282] width 58 height 13
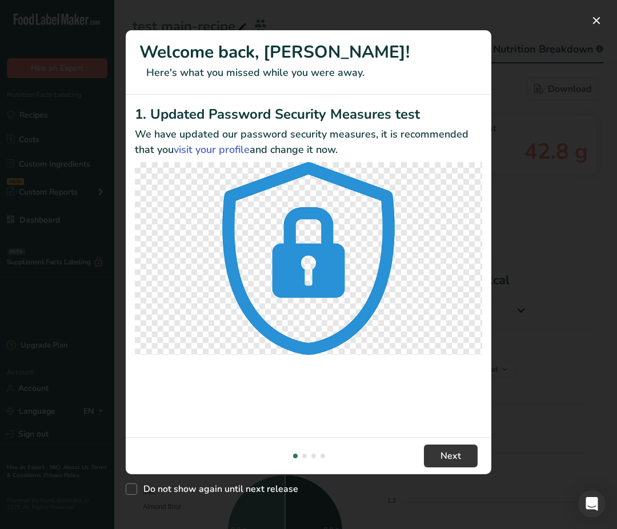
select select "Calories"
click at [543, 191] on div "New Features" at bounding box center [308, 264] width 617 height 529
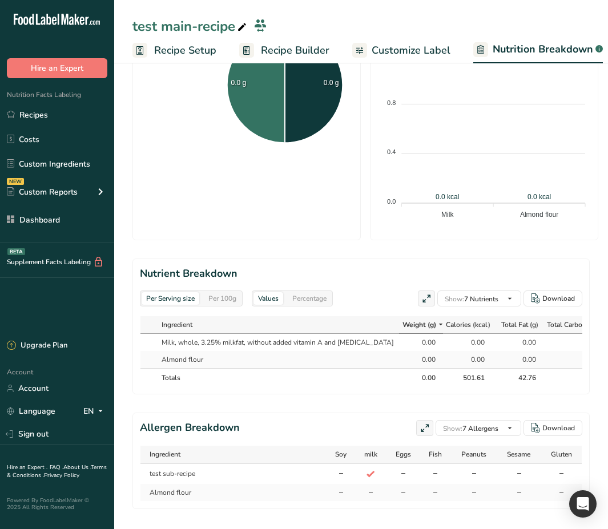
scroll to position [452, 0]
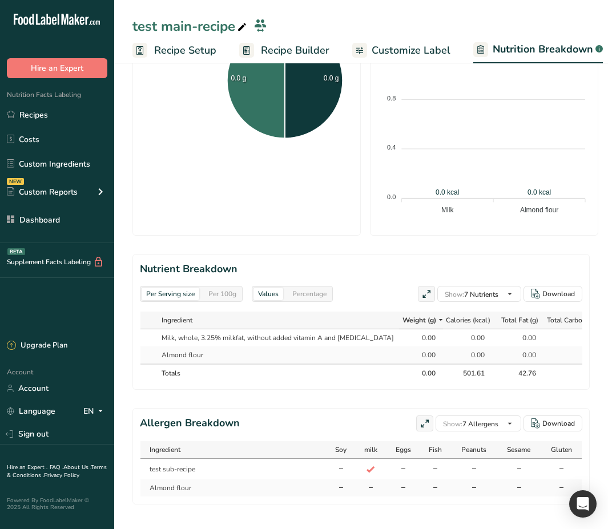
click at [314, 47] on span "Recipe Builder" at bounding box center [295, 50] width 69 height 15
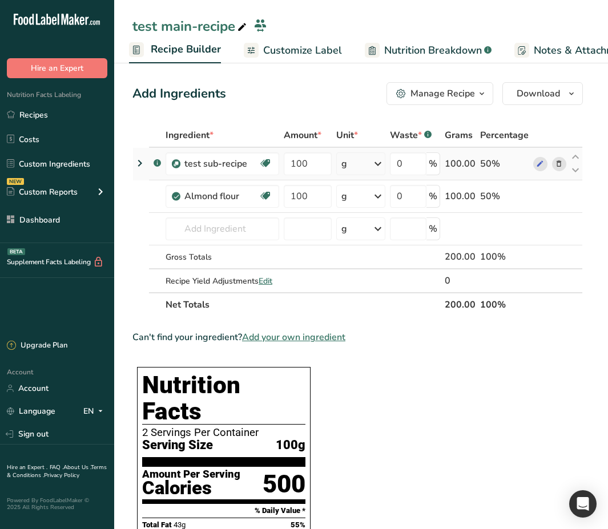
click at [140, 162] on icon at bounding box center [140, 163] width 14 height 21
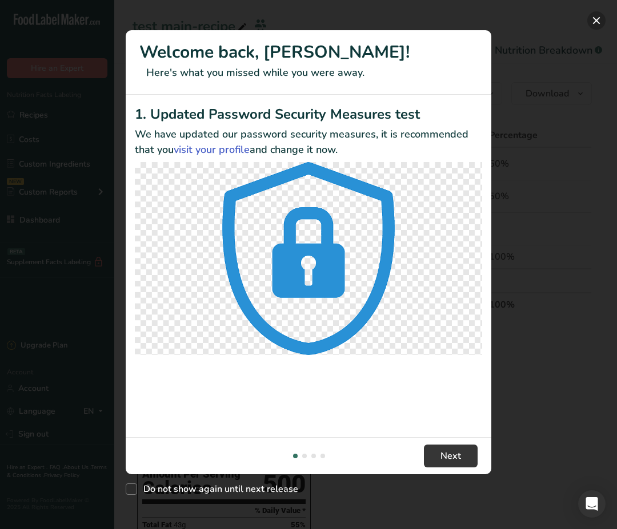
click at [597, 24] on button "New Features" at bounding box center [596, 20] width 18 height 18
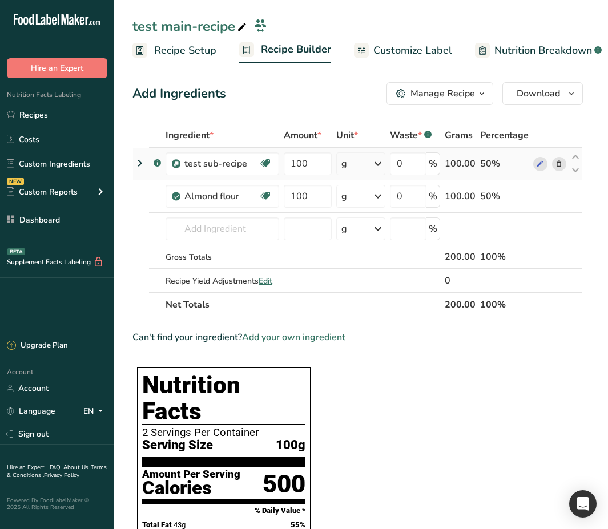
click at [140, 163] on icon at bounding box center [140, 163] width 14 height 21
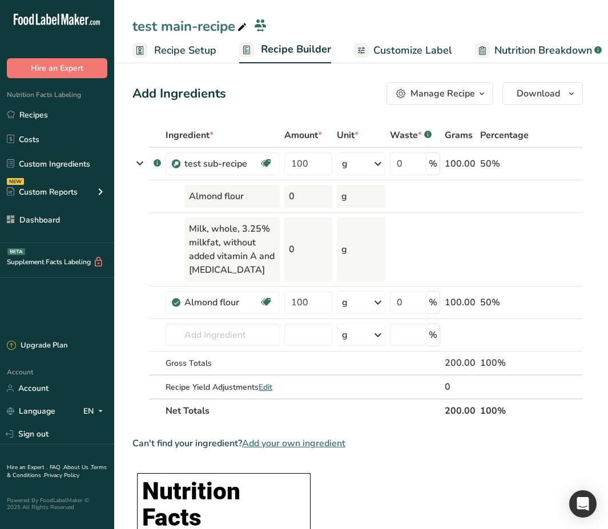
click at [516, 50] on span "Nutrition Breakdown" at bounding box center [543, 50] width 98 height 15
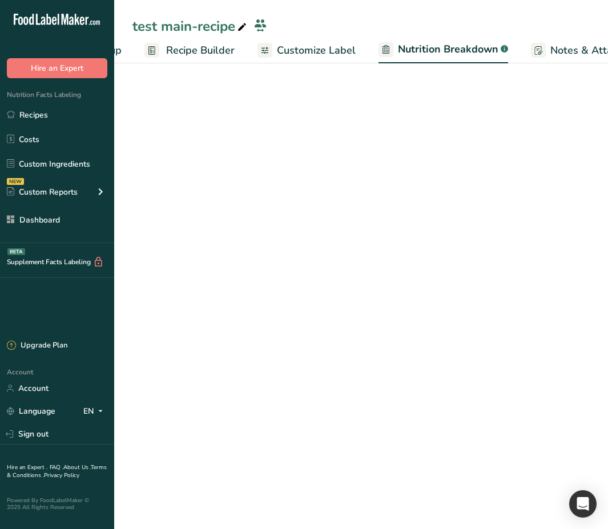
select select "Calories"
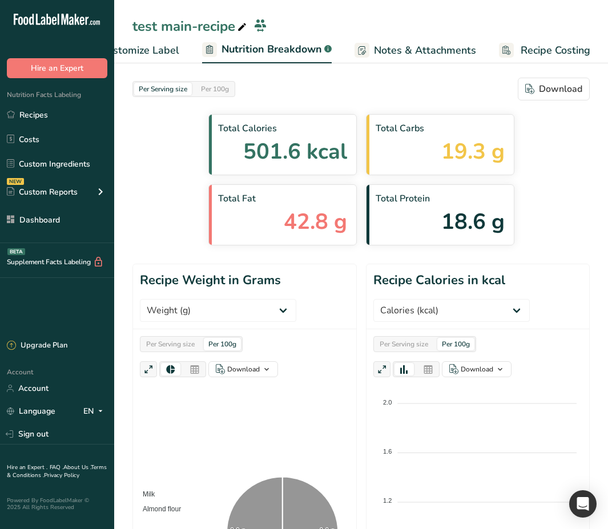
scroll to position [481, 0]
